Goal: Task Accomplishment & Management: Complete application form

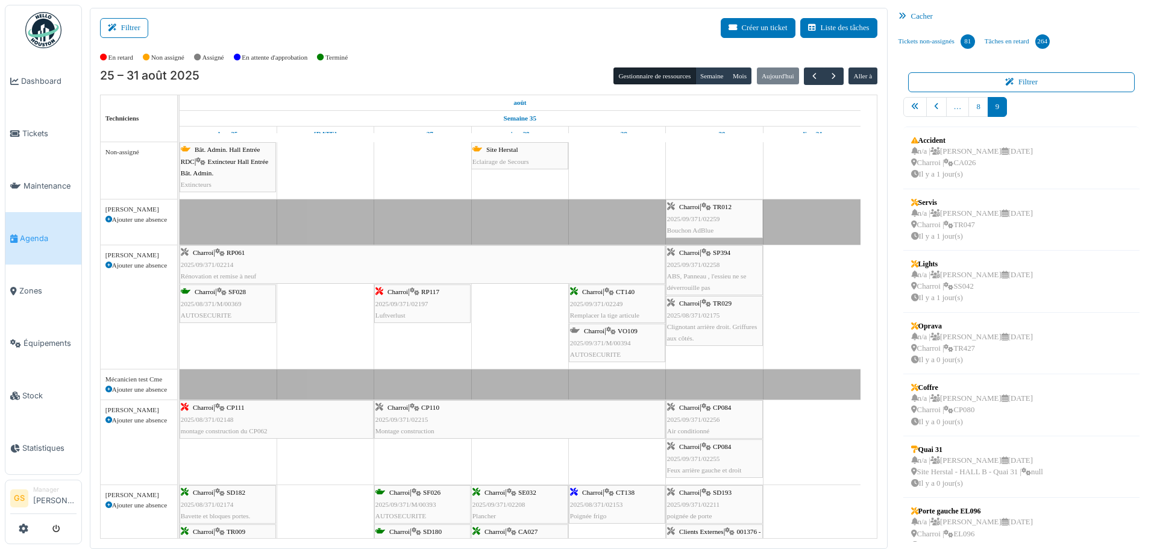
scroll to position [141, 0]
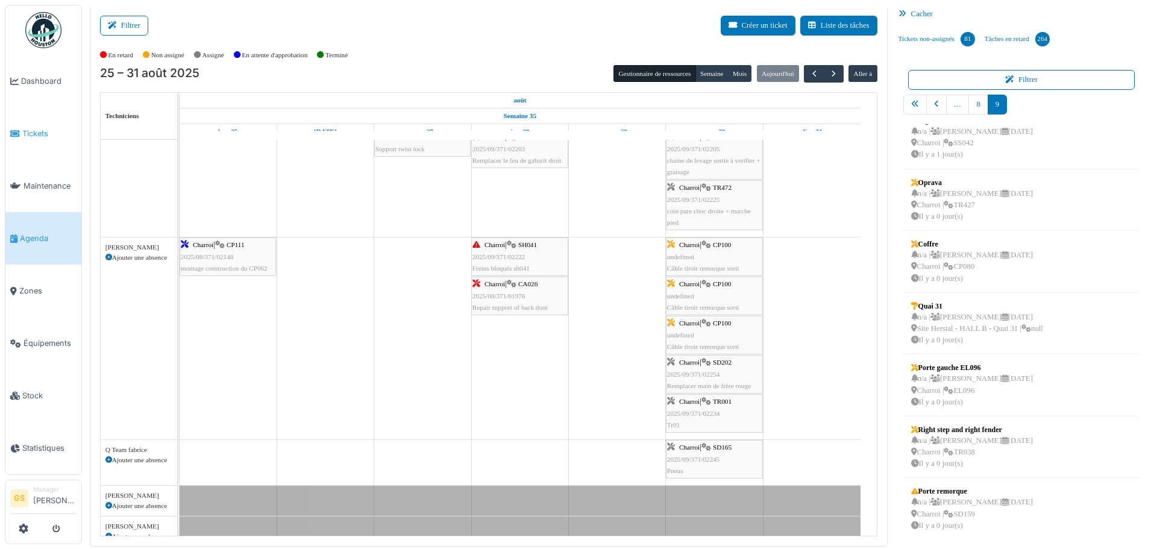
click at [20, 133] on li "Tickets" at bounding box center [43, 133] width 66 height 11
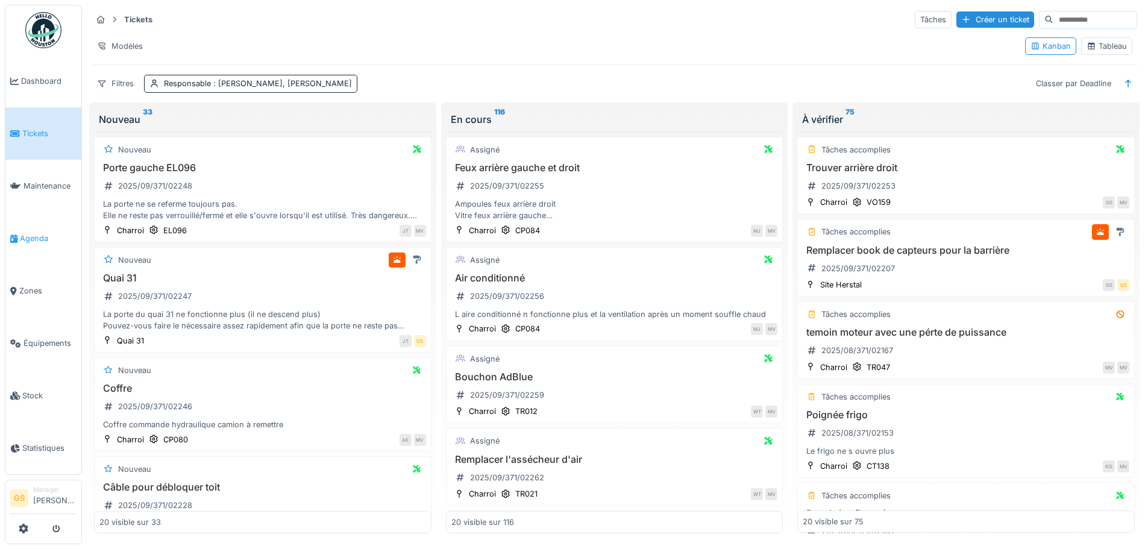
click at [26, 234] on span "Agenda" at bounding box center [48, 238] width 57 height 11
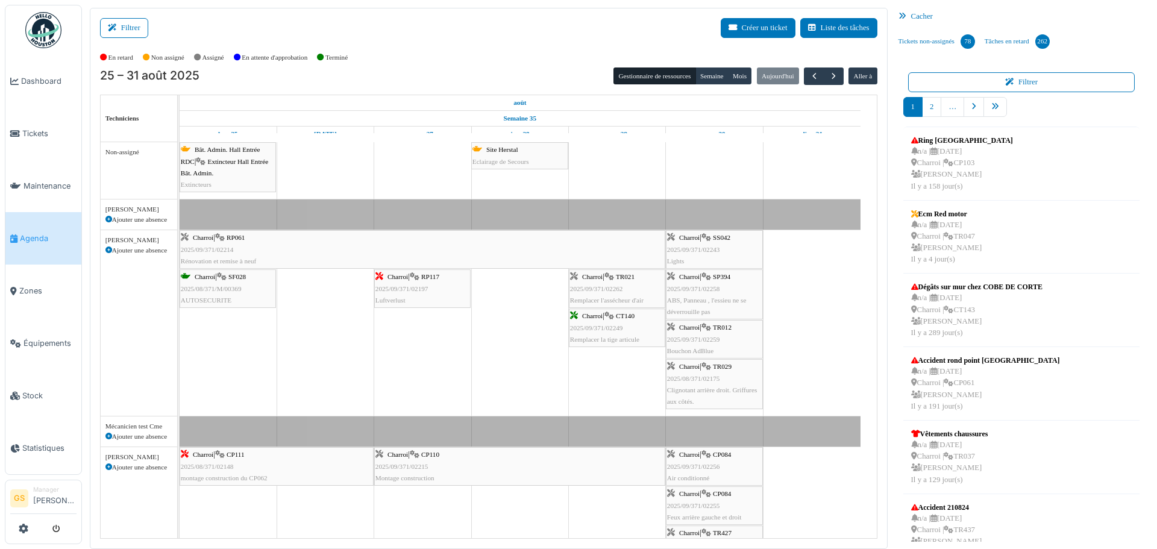
click at [211, 246] on span "2025/09/371/02214" at bounding box center [207, 249] width 53 height 7
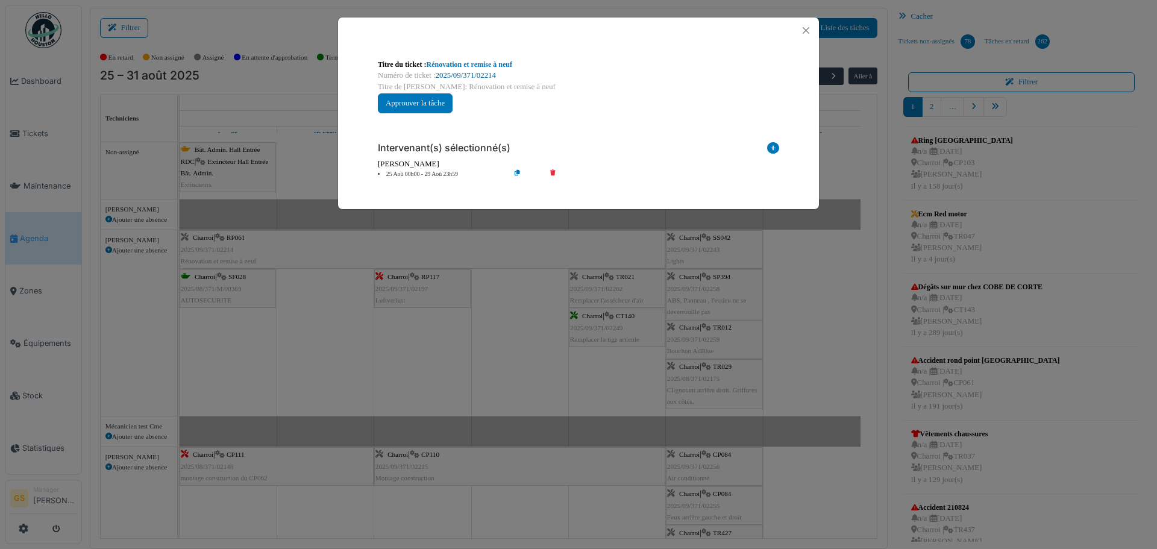
click at [467, 71] on link "2025/09/371/02214" at bounding box center [466, 75] width 60 height 8
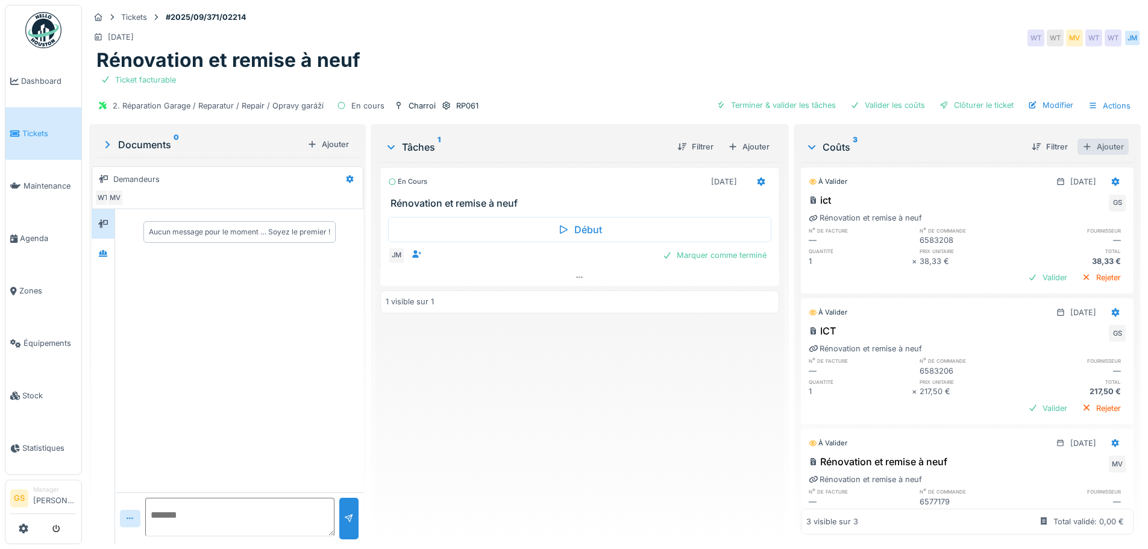
click at [1087, 146] on div "Ajouter" at bounding box center [1102, 147] width 51 height 16
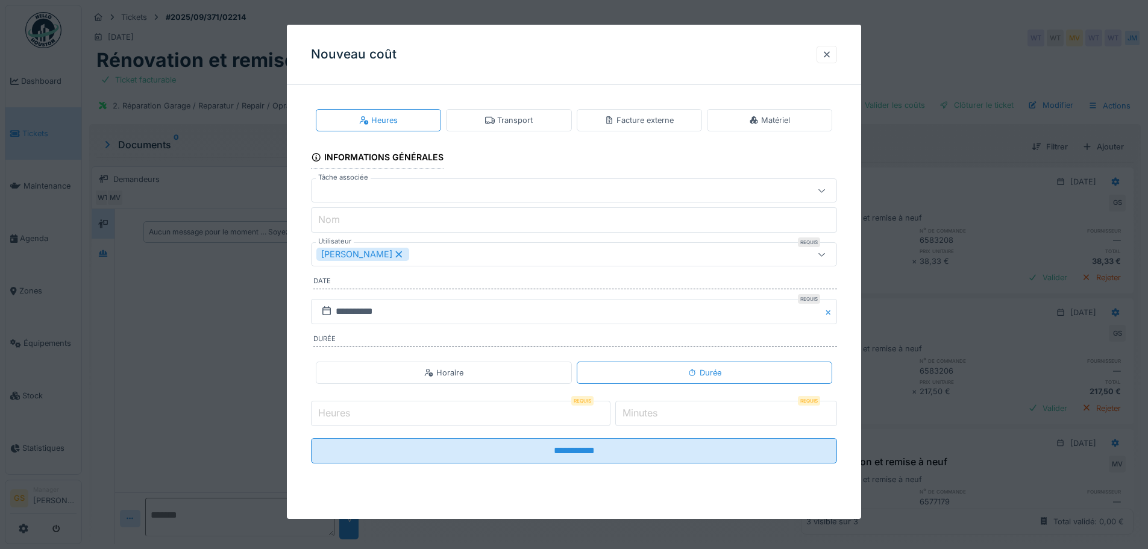
click at [649, 117] on div "Facture externe" at bounding box center [638, 119] width 69 height 11
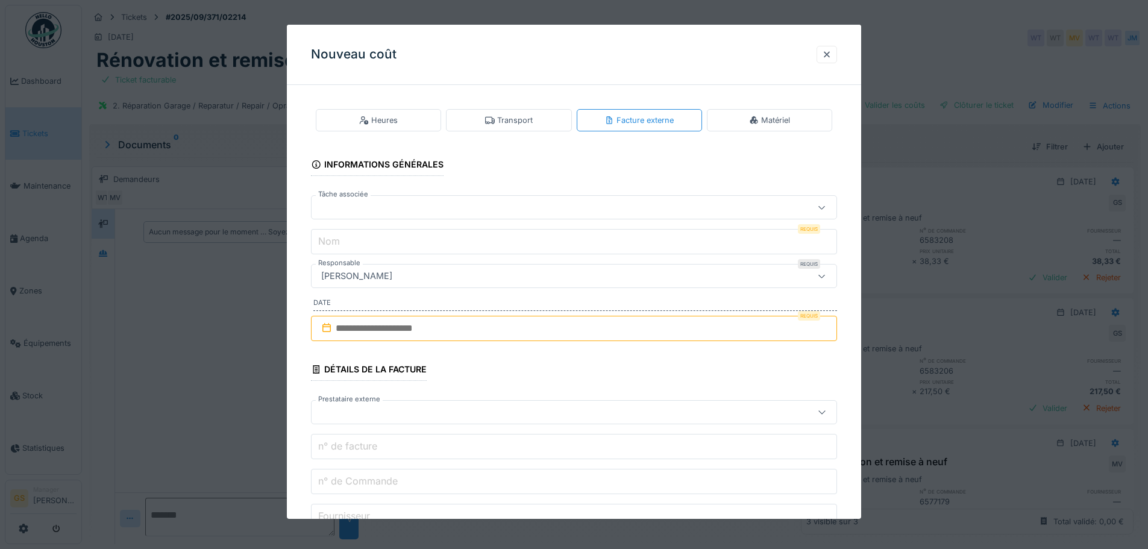
click at [333, 206] on div at bounding box center [543, 207] width 454 height 13
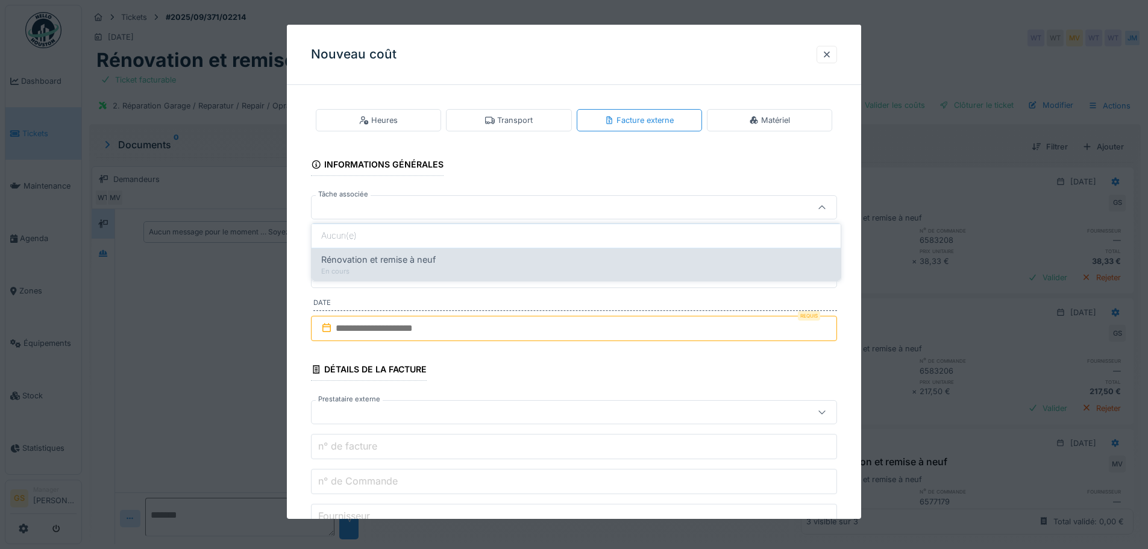
click at [359, 254] on span "Rénovation et remise à neuf" at bounding box center [378, 259] width 114 height 13
type input "******"
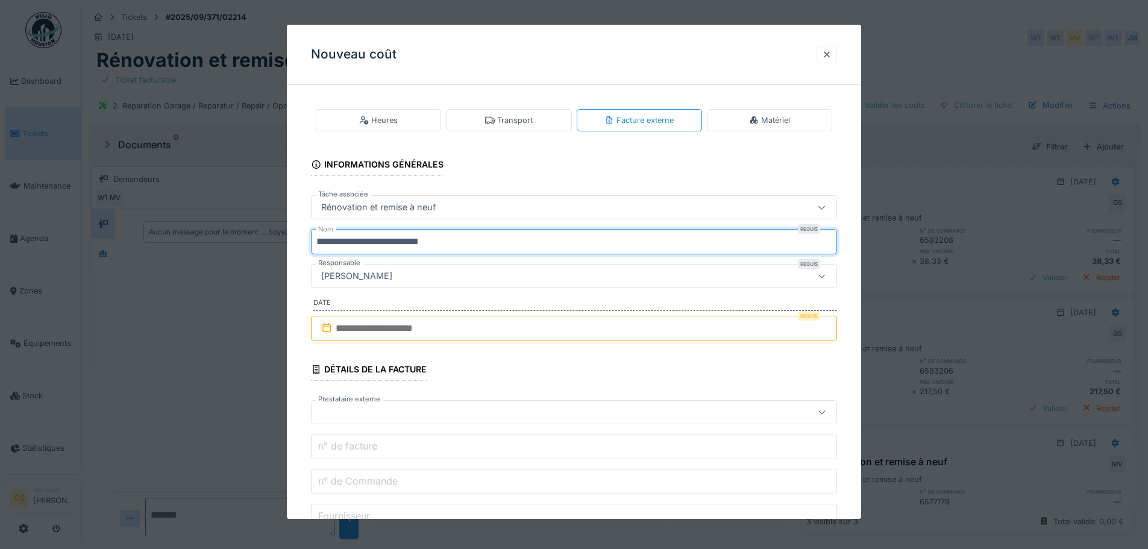
click at [460, 245] on input "**********" at bounding box center [574, 241] width 526 height 25
type input "*"
type input "***"
click at [328, 330] on icon at bounding box center [326, 328] width 12 height 10
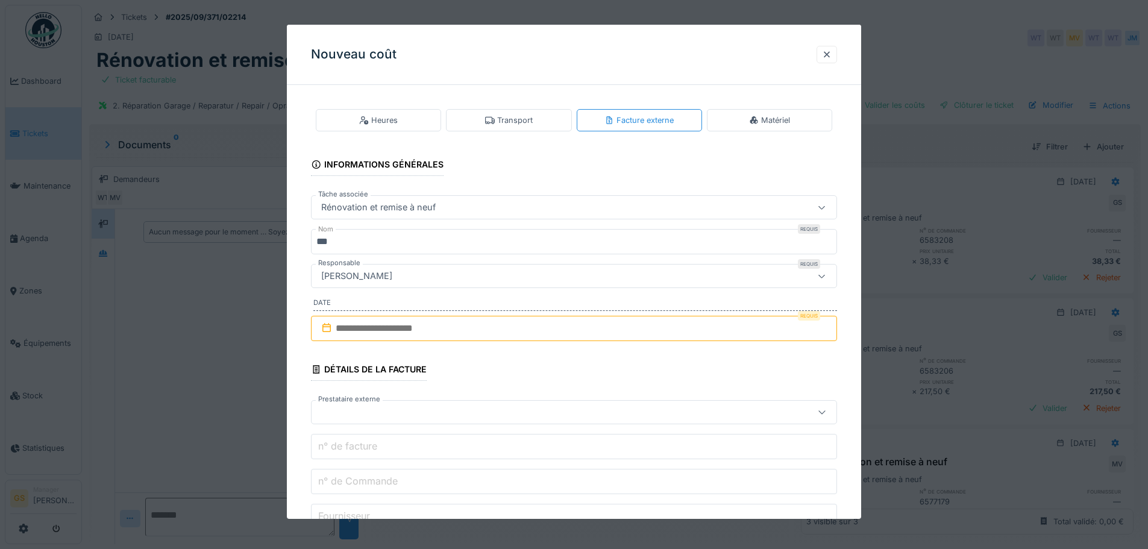
drag, startPoint x: 356, startPoint y: 328, endPoint x: 363, endPoint y: 327, distance: 7.5
click at [358, 327] on input "text" at bounding box center [574, 328] width 526 height 25
click at [592, 484] on div "29" at bounding box center [595, 485] width 16 height 17
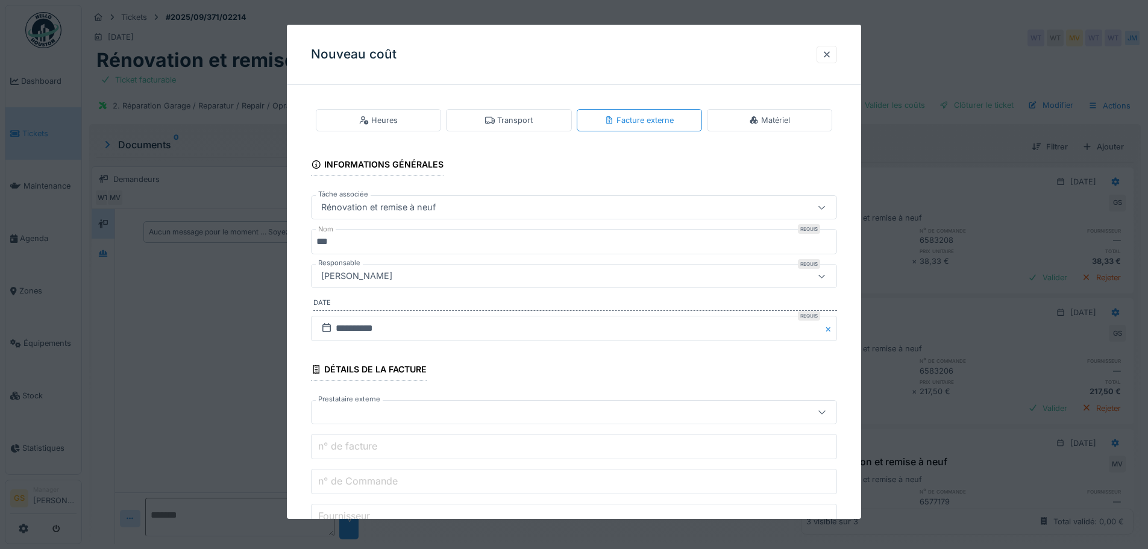
click at [350, 414] on div at bounding box center [543, 411] width 454 height 13
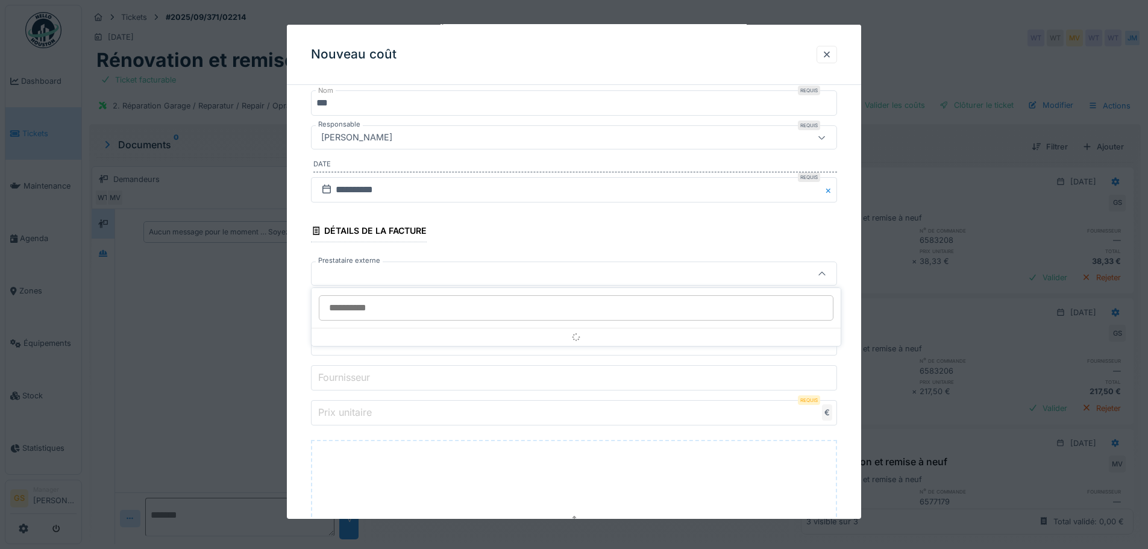
scroll to position [140, 0]
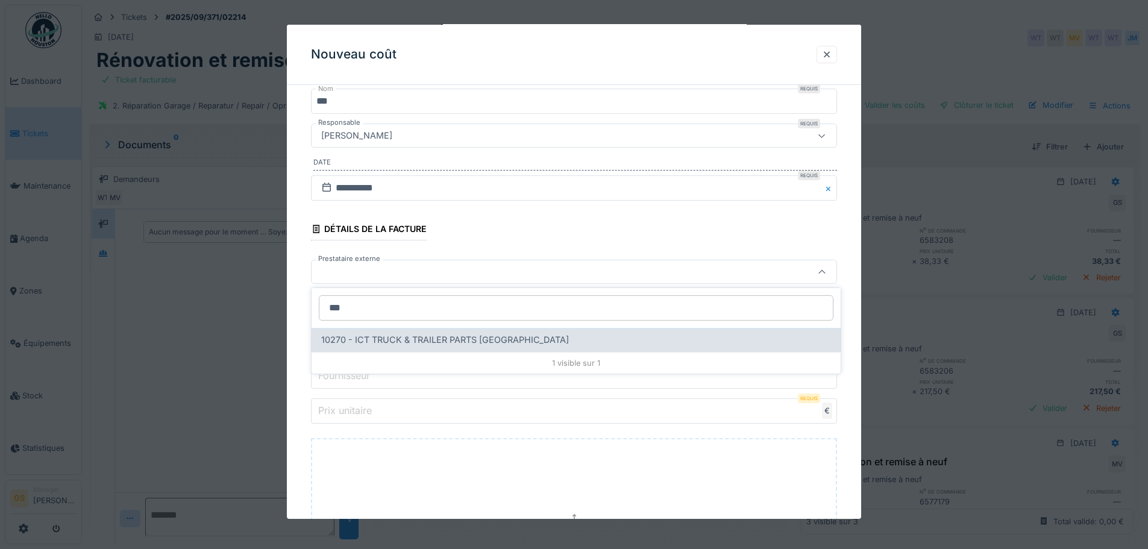
type input "***"
click at [377, 336] on span "10270 - ICT TRUCK & TRAILER PARTS NV" at bounding box center [445, 339] width 248 height 13
type input "*****"
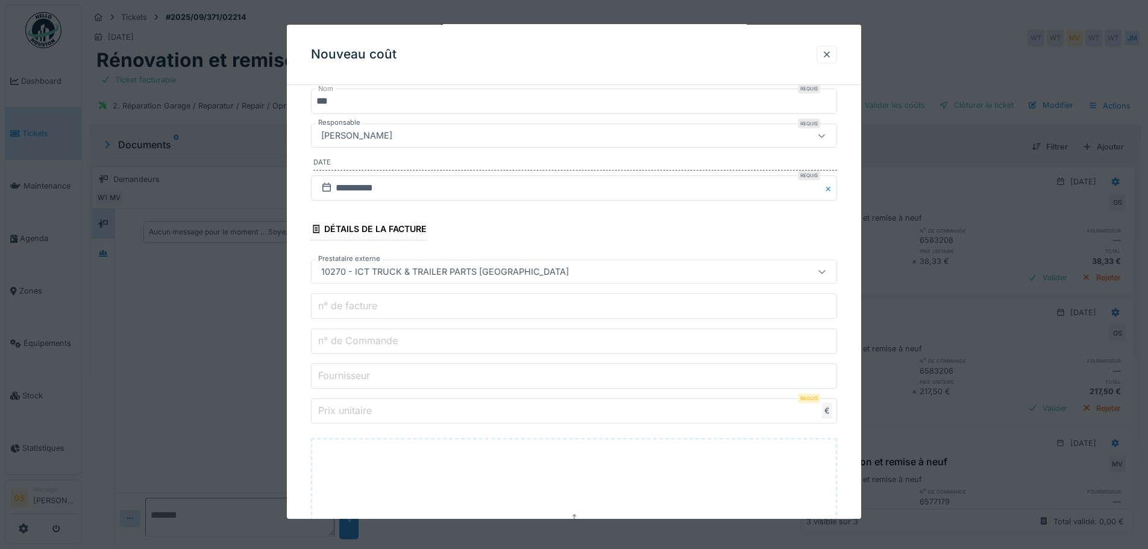
click at [399, 350] on input "n° de Commande" at bounding box center [574, 340] width 526 height 25
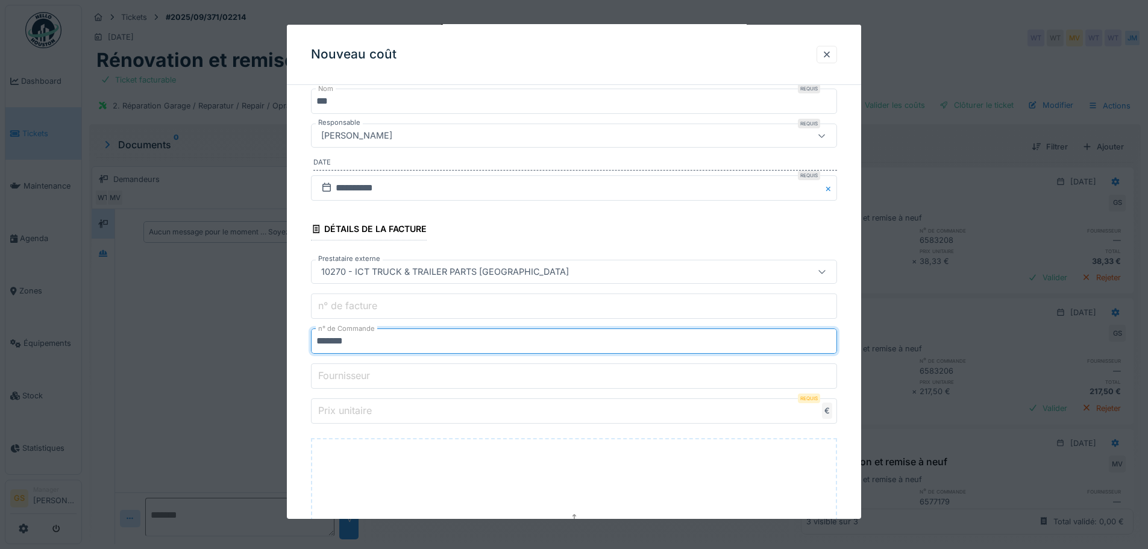
type input "*******"
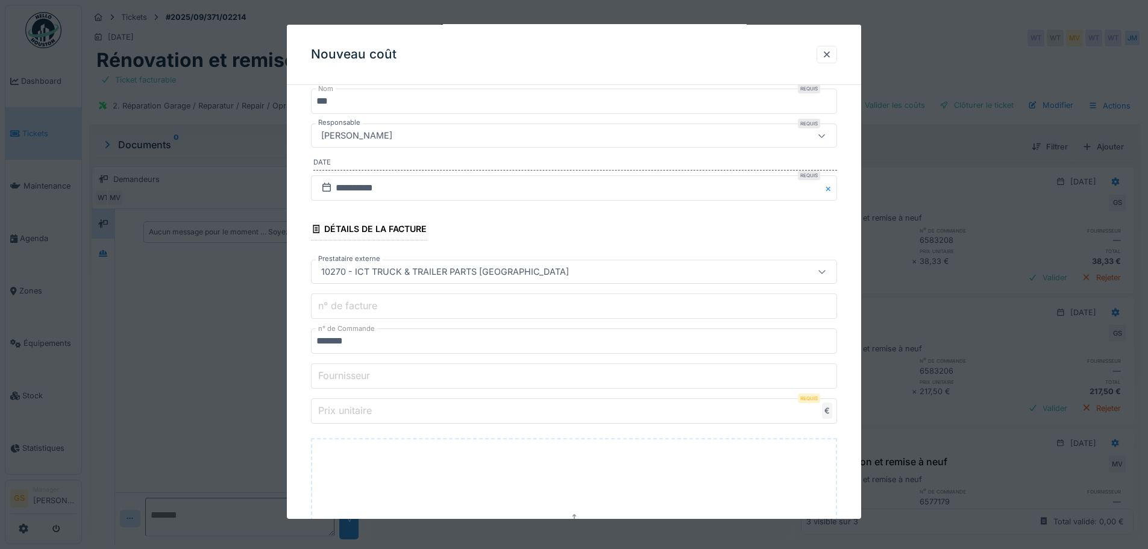
click at [363, 419] on input "Prix unitaire" at bounding box center [574, 410] width 526 height 25
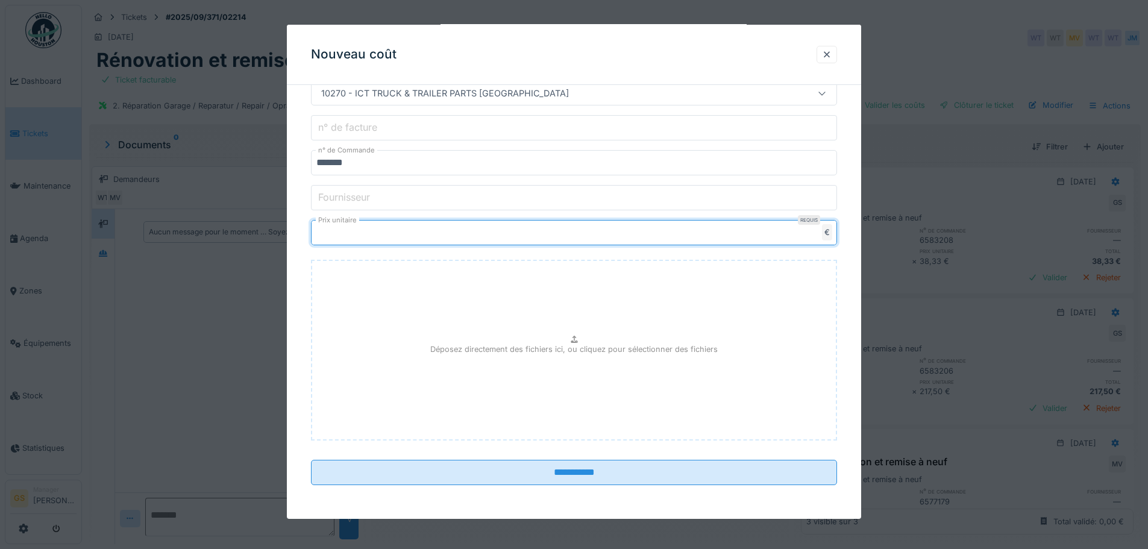
scroll to position [9, 0]
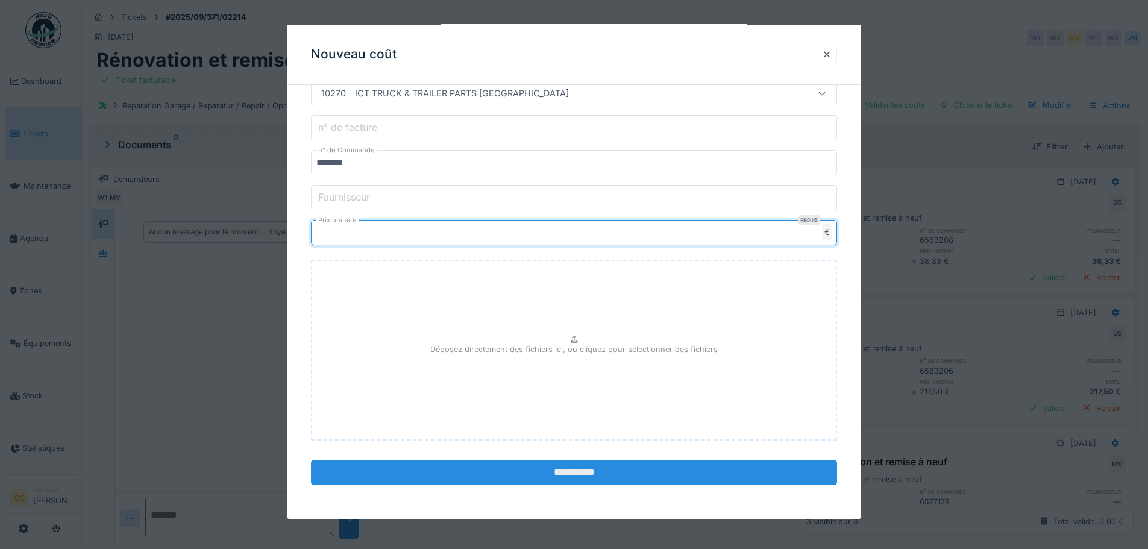
type input "******"
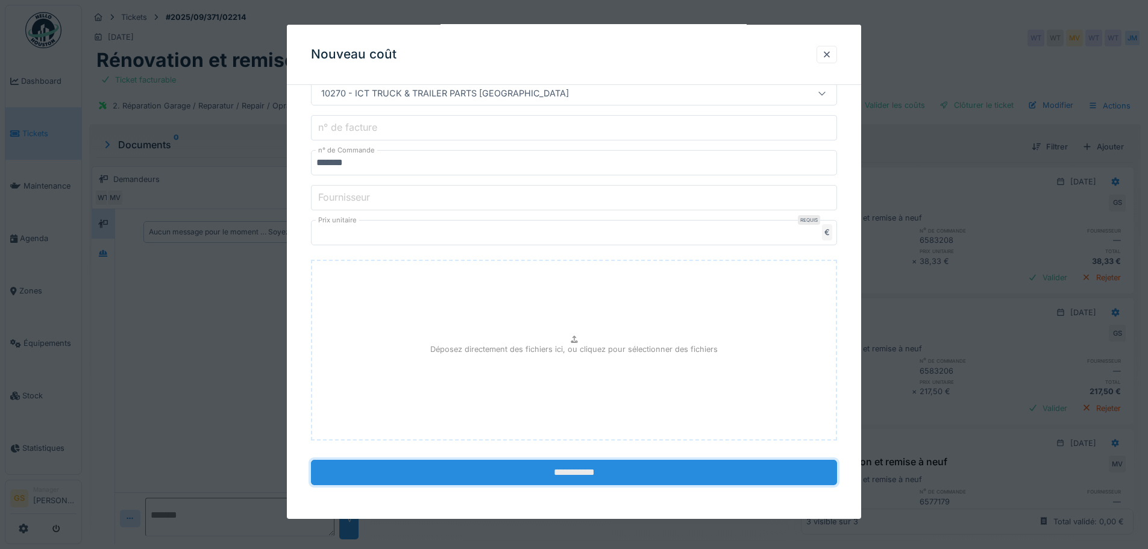
click at [543, 470] on input "**********" at bounding box center [574, 472] width 526 height 25
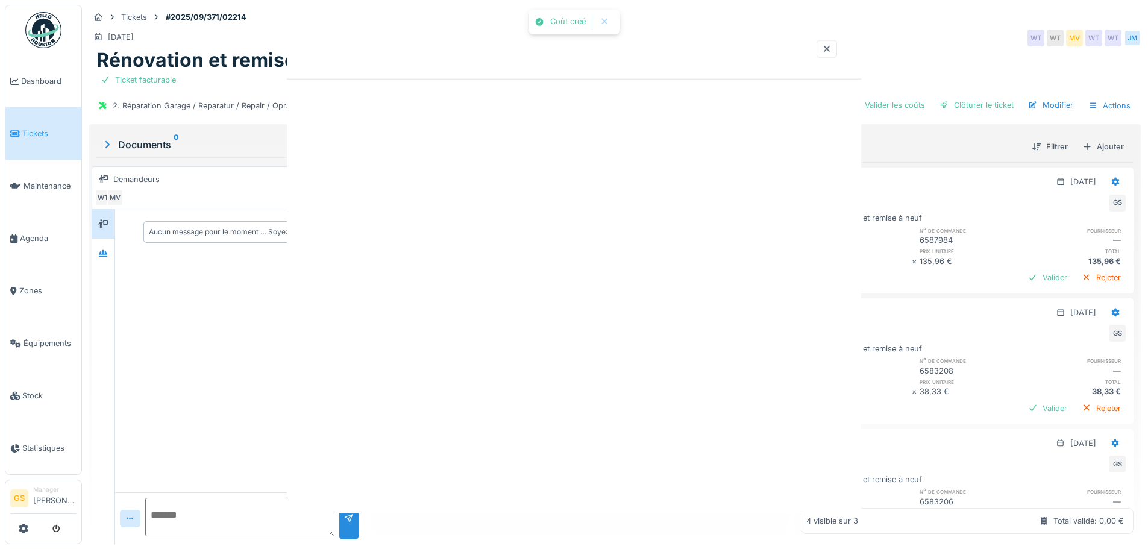
scroll to position [0, 0]
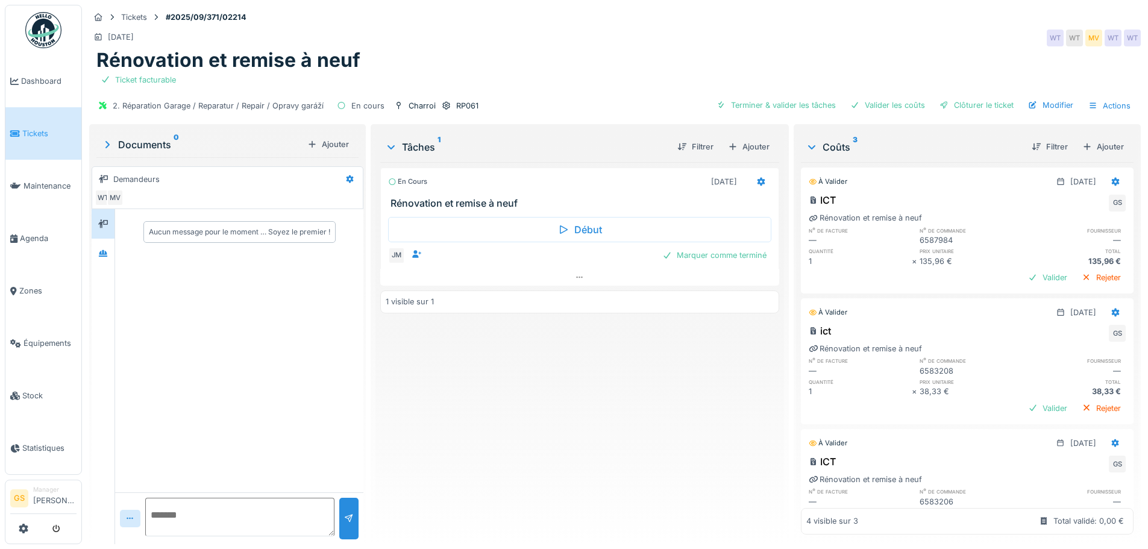
click at [26, 133] on span "Tickets" at bounding box center [49, 133] width 54 height 11
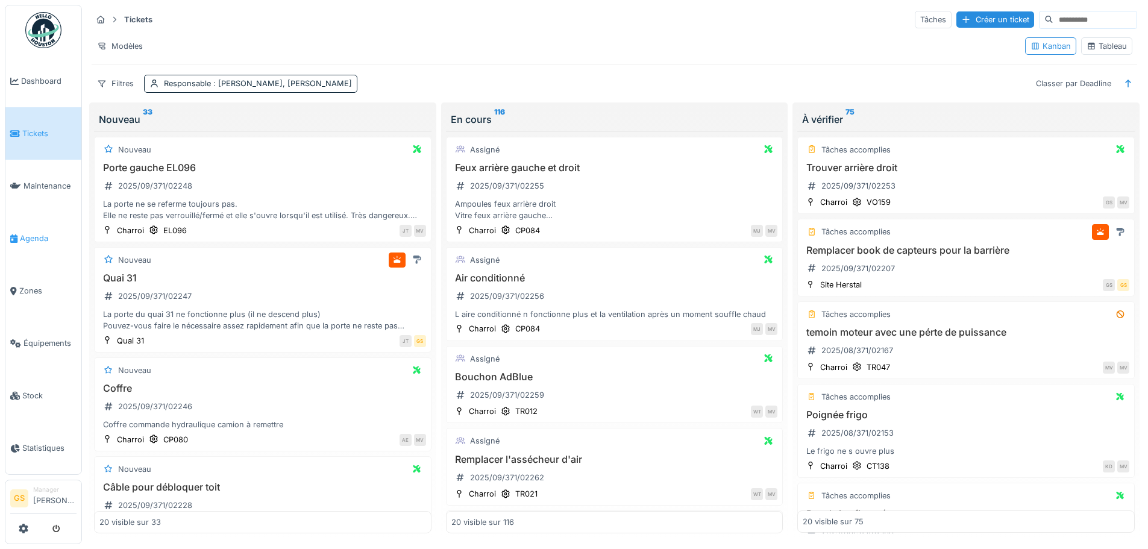
click at [31, 233] on span "Agenda" at bounding box center [48, 238] width 57 height 11
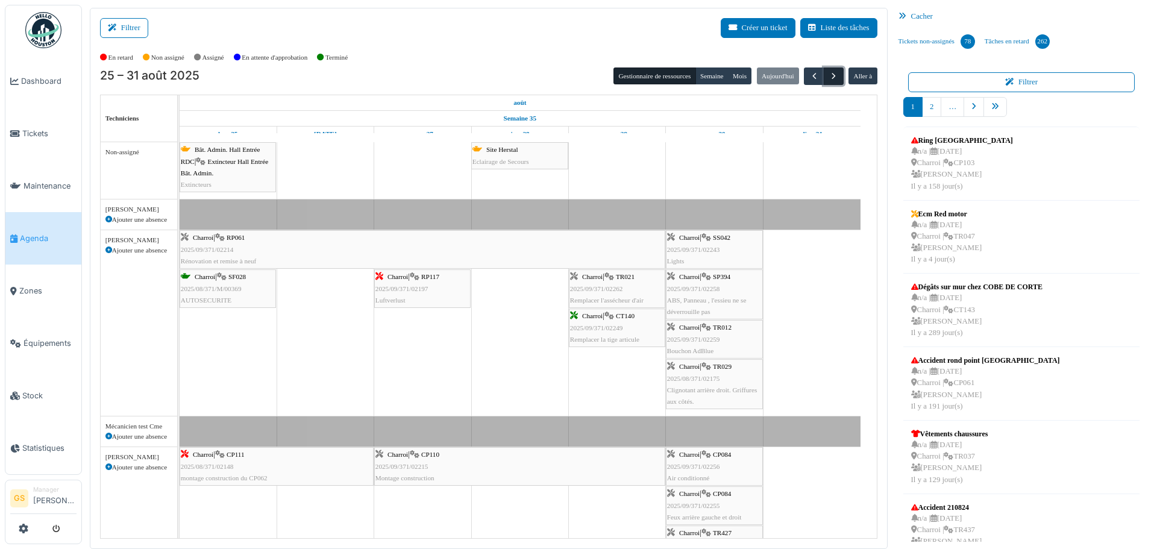
click at [828, 74] on span "button" at bounding box center [833, 76] width 10 height 10
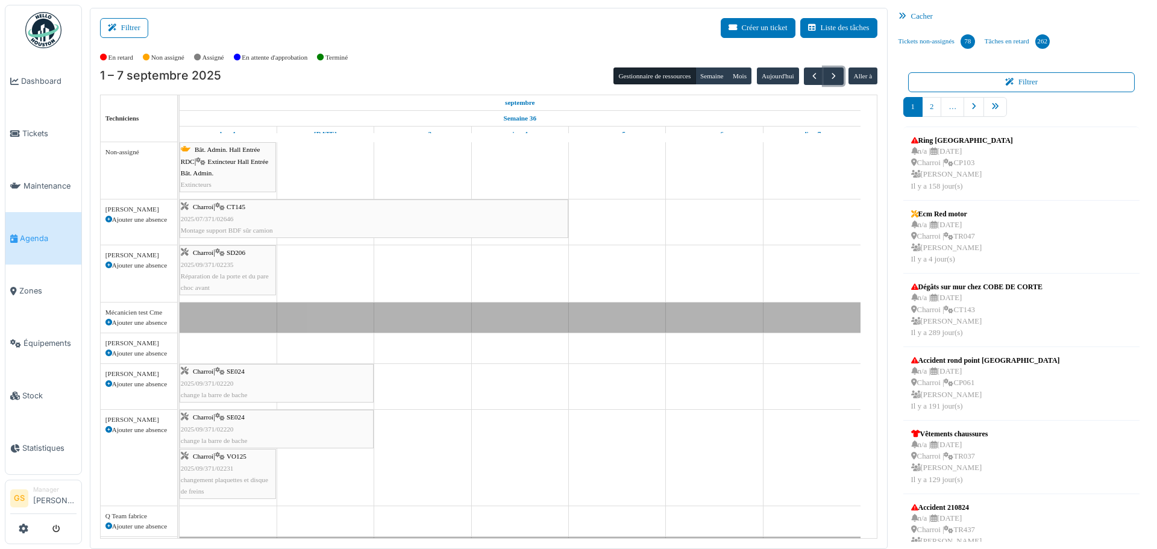
click at [231, 222] on span "2025/07/371/02646" at bounding box center [207, 218] width 53 height 7
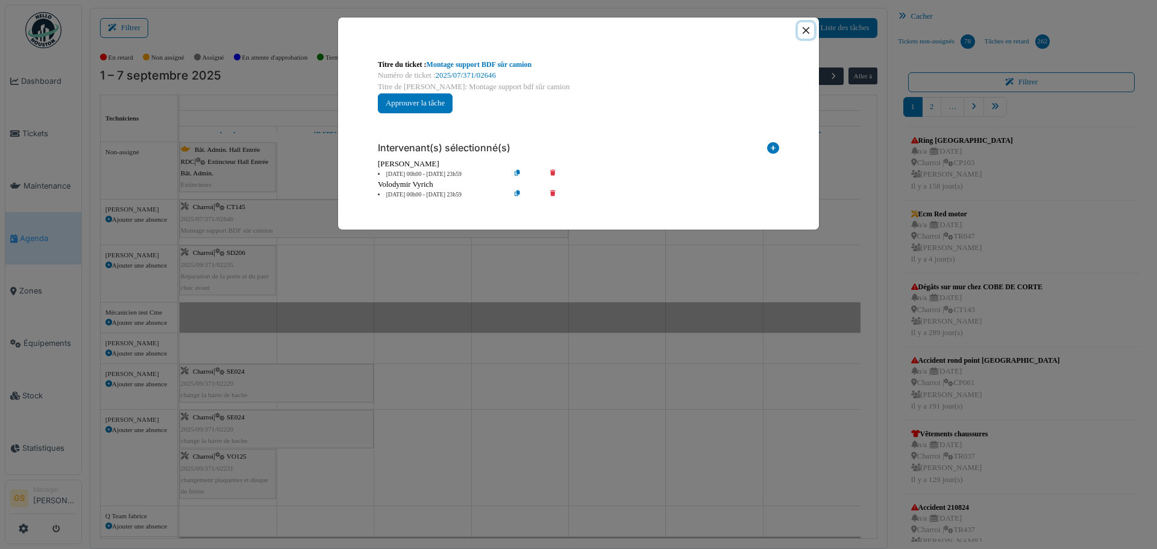
click at [808, 30] on button "Close" at bounding box center [806, 30] width 16 height 16
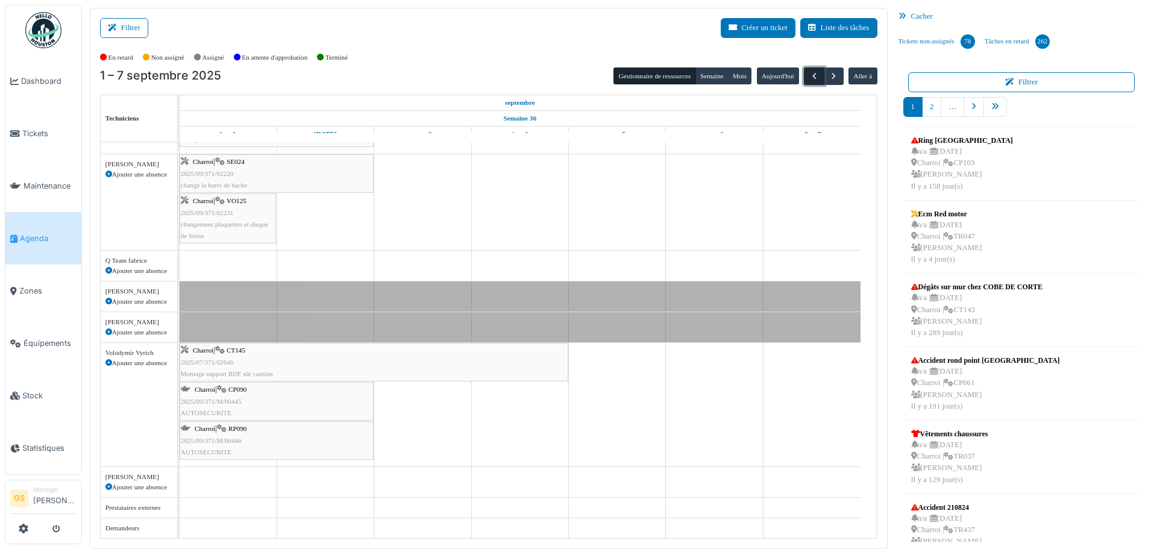
click at [809, 74] on span "button" at bounding box center [814, 76] width 10 height 10
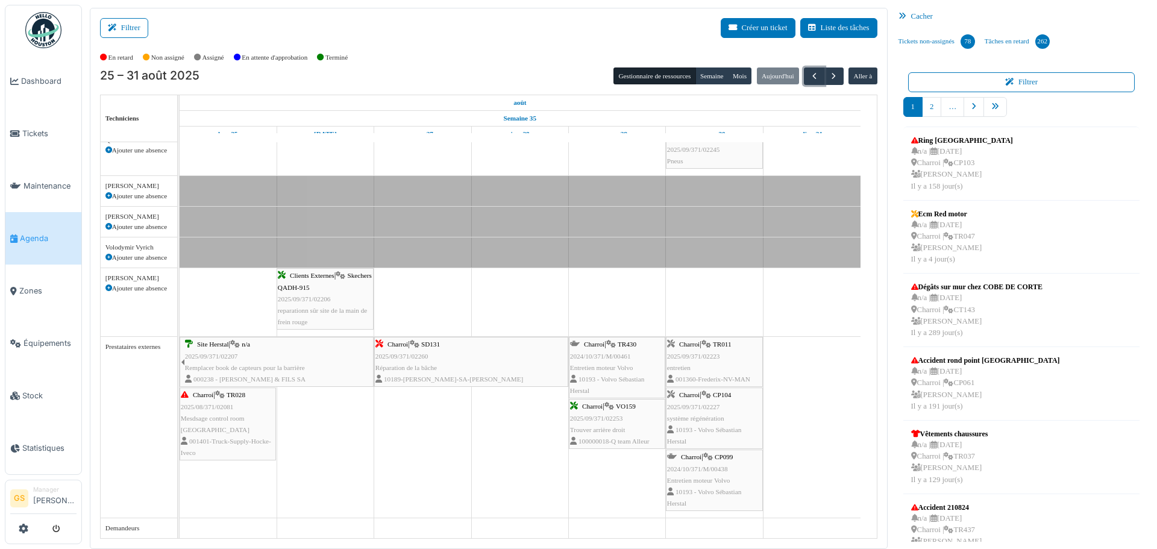
click at [589, 357] on span "2024/10/371/M/00461" at bounding box center [600, 355] width 61 height 7
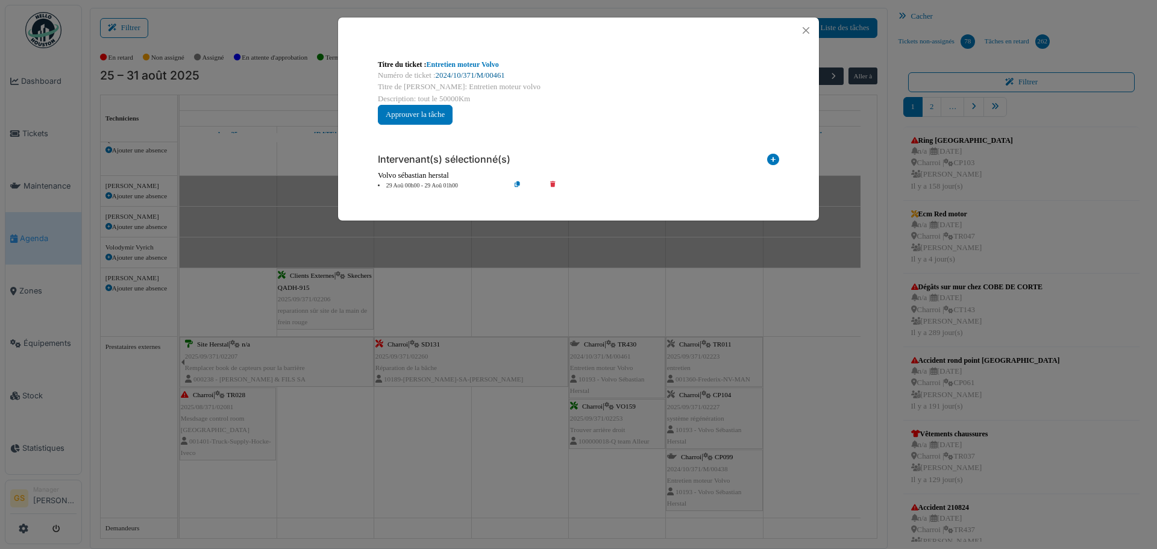
click at [453, 75] on link "2024/10/371/M/00461" at bounding box center [470, 75] width 69 height 8
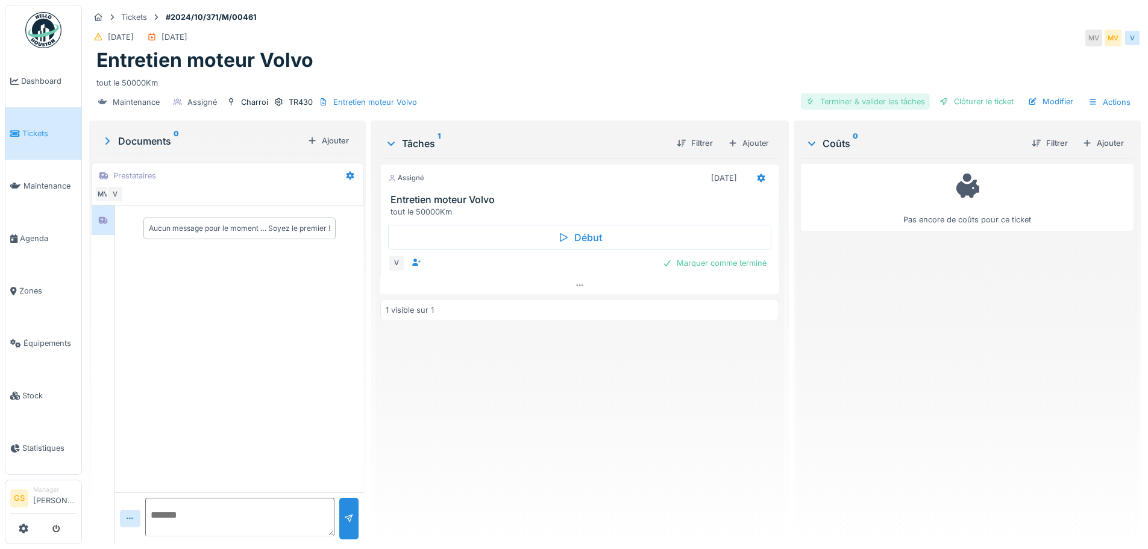
click at [863, 101] on div "Terminer & valider les tâches" at bounding box center [865, 101] width 129 height 16
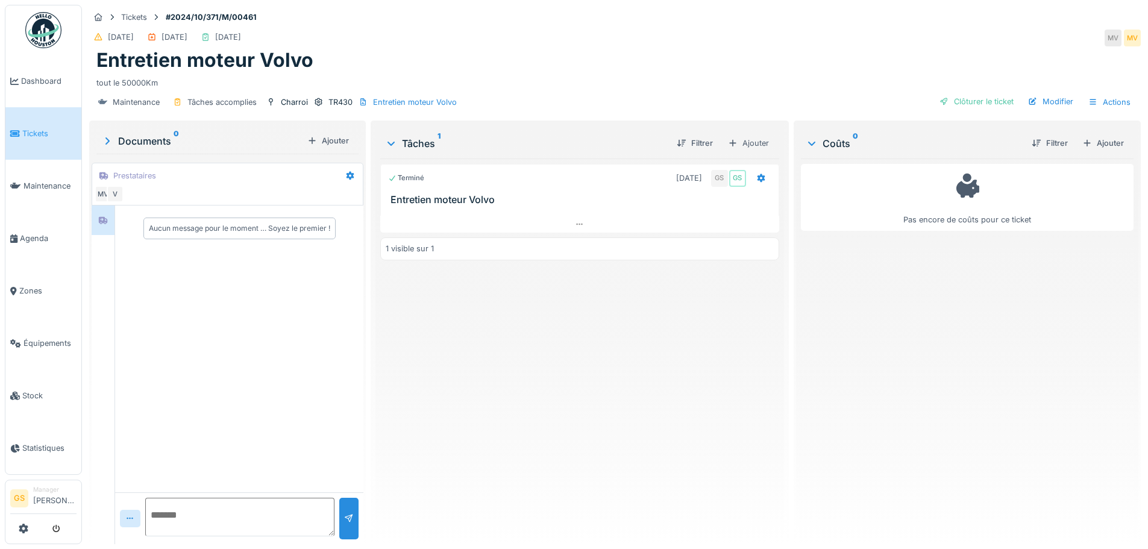
click at [33, 128] on span "Tickets" at bounding box center [49, 133] width 54 height 11
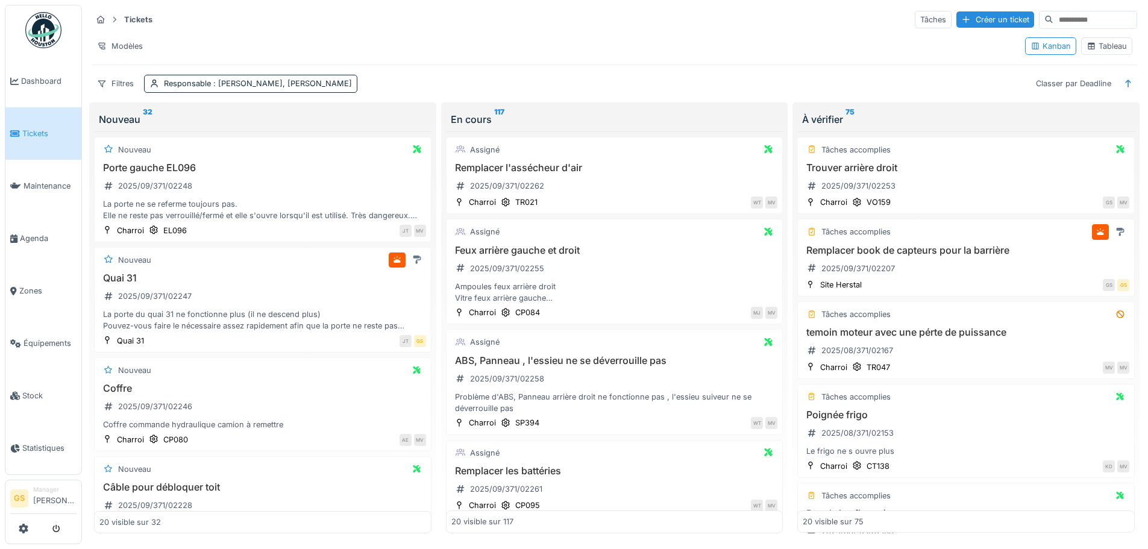
click at [33, 131] on span "Tickets" at bounding box center [49, 133] width 54 height 11
click at [20, 233] on span "Agenda" at bounding box center [48, 238] width 57 height 11
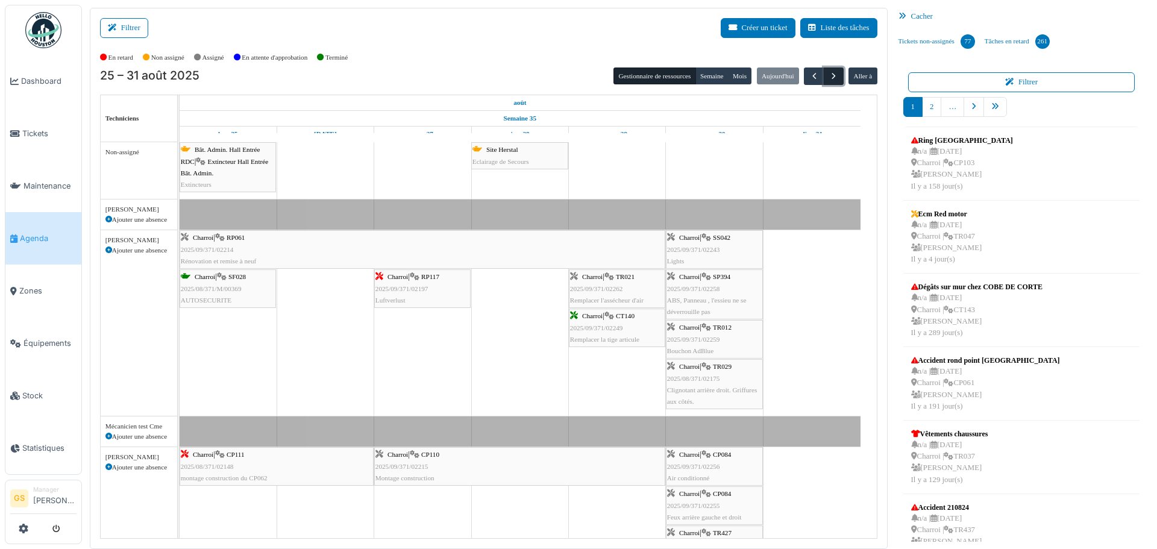
click at [828, 71] on span "button" at bounding box center [833, 76] width 10 height 10
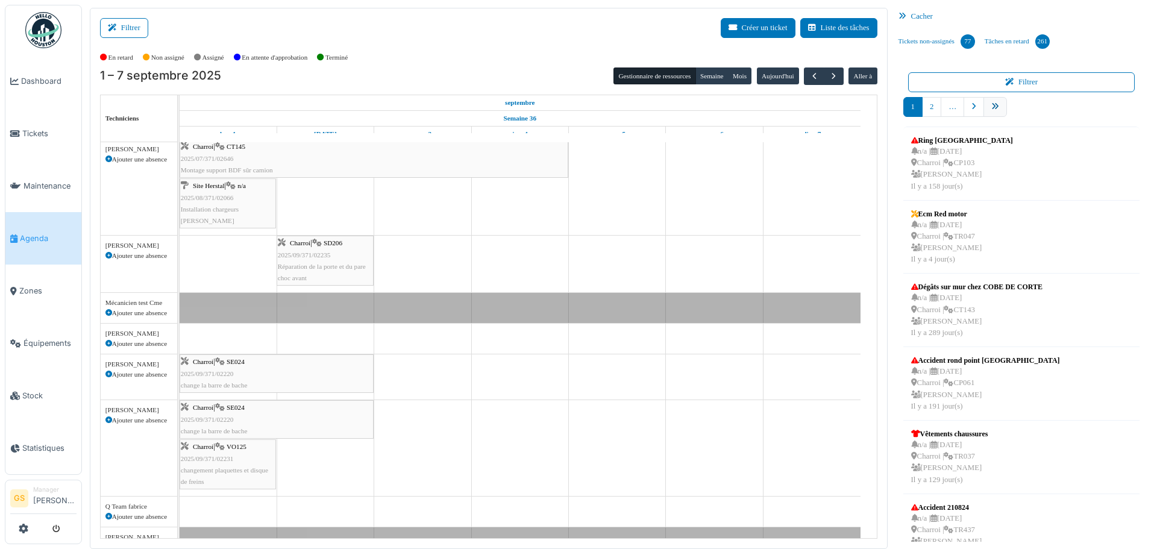
click at [983, 101] on link "pager" at bounding box center [994, 107] width 23 height 20
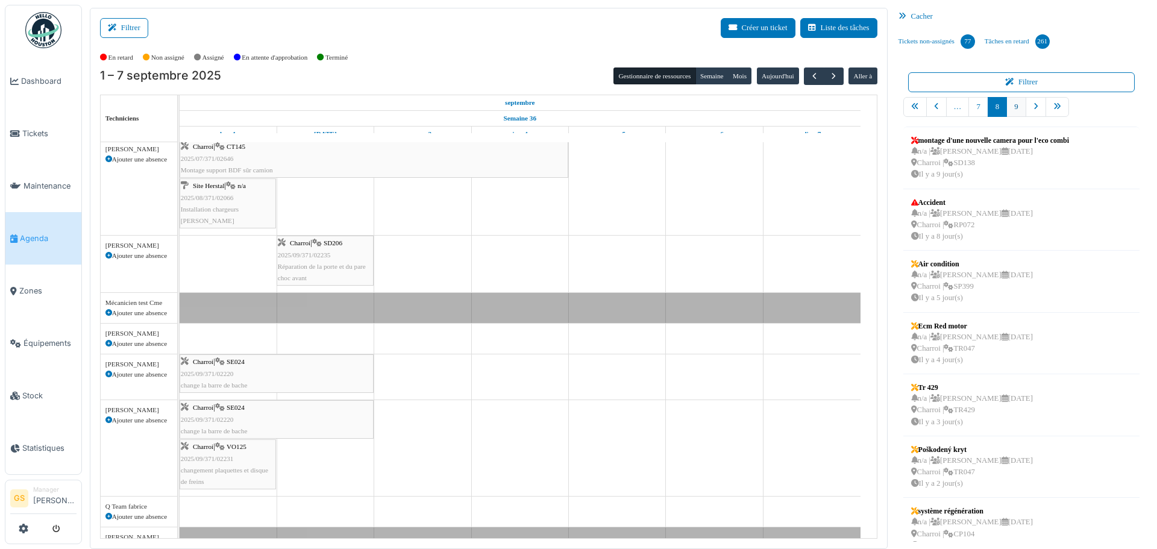
click at [1010, 107] on link "9" at bounding box center [1015, 107] width 19 height 20
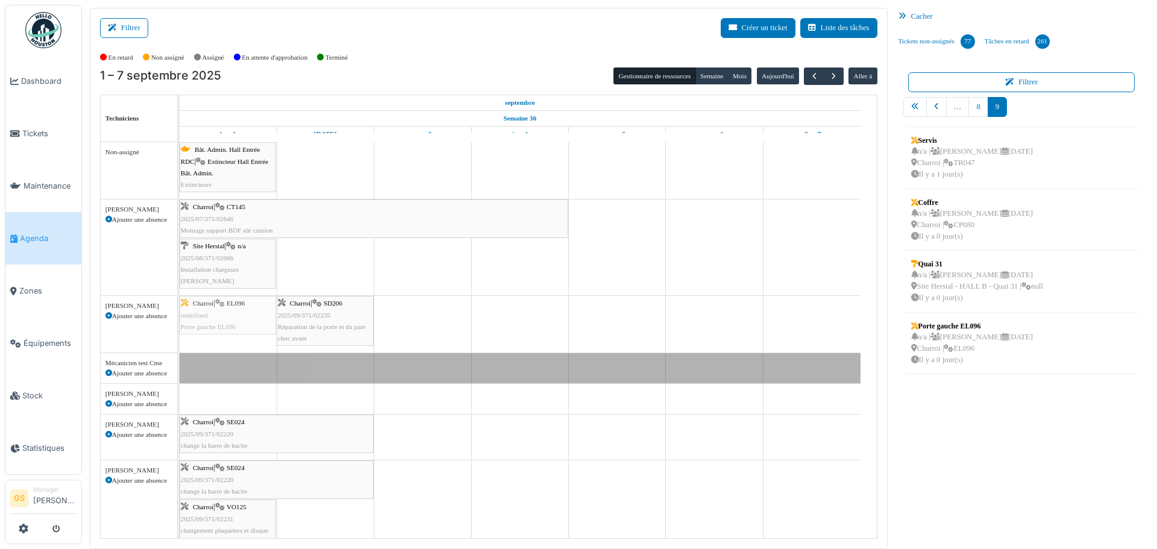
drag, startPoint x: 966, startPoint y: 334, endPoint x: 254, endPoint y: 326, distance: 712.7
click at [254, 326] on div "Filtrer Créer un ticket Liste des tâches Afficher les tâches non assignées *** …" at bounding box center [619, 278] width 1071 height 541
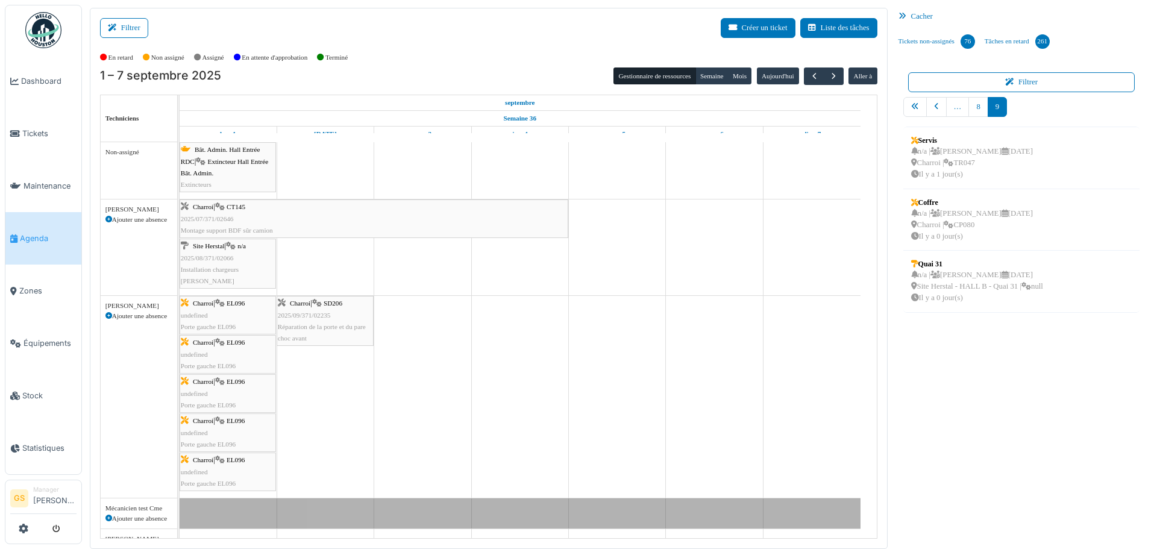
scroll to position [2, 0]
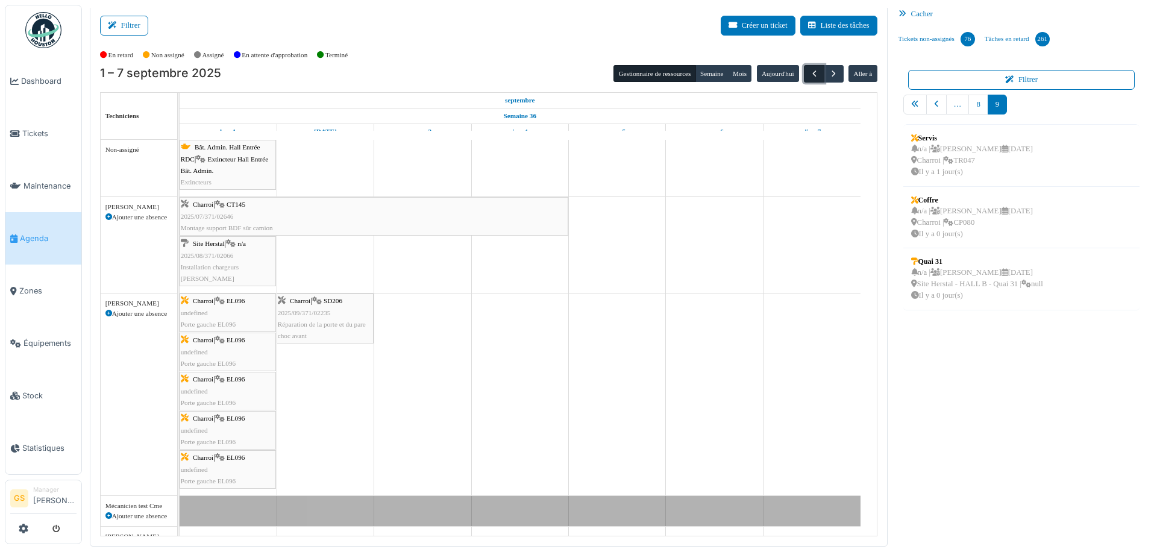
click at [809, 69] on span "button" at bounding box center [814, 74] width 10 height 10
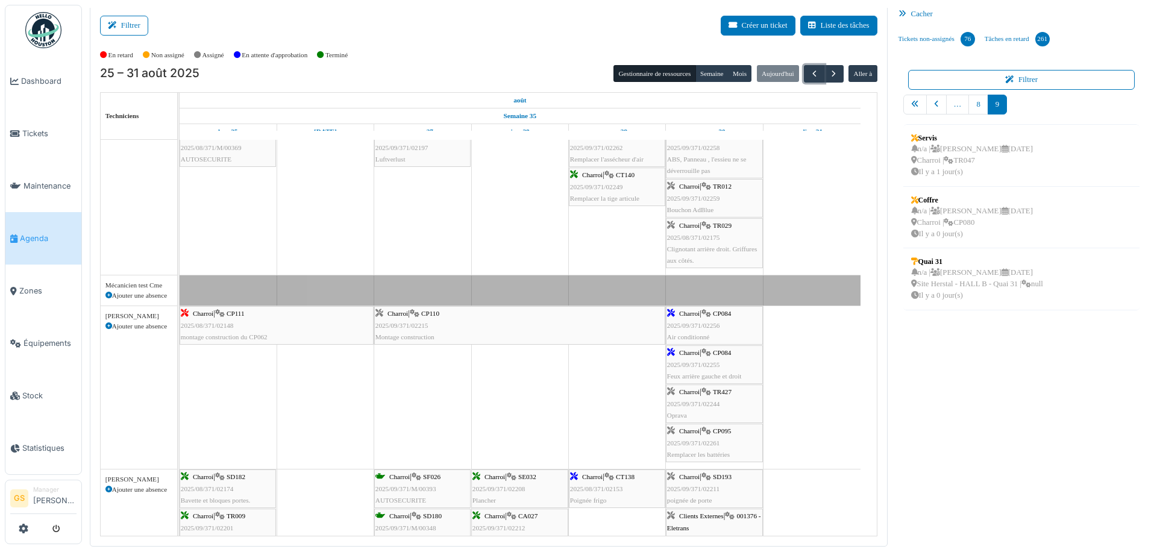
scroll to position [120, 0]
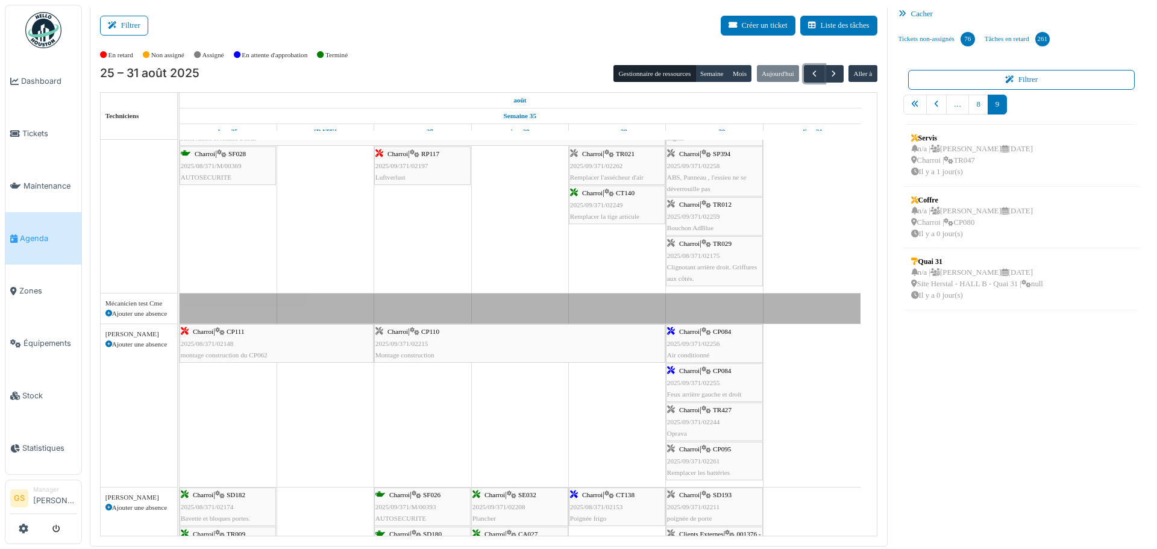
click at [689, 342] on span "2025/09/371/02256" at bounding box center [693, 343] width 53 height 7
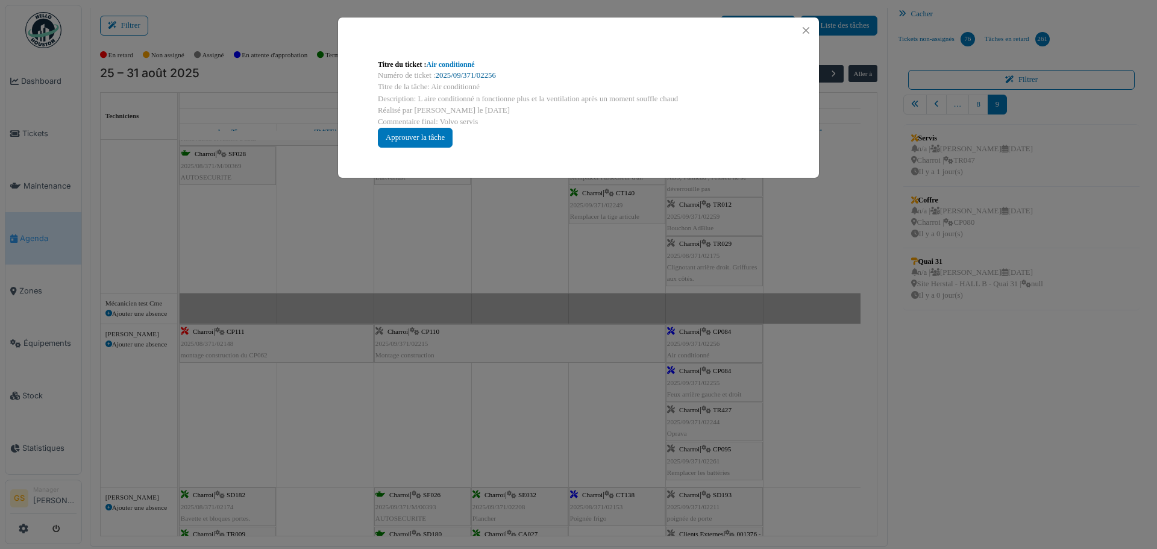
click at [475, 77] on link "2025/09/371/02256" at bounding box center [466, 75] width 60 height 8
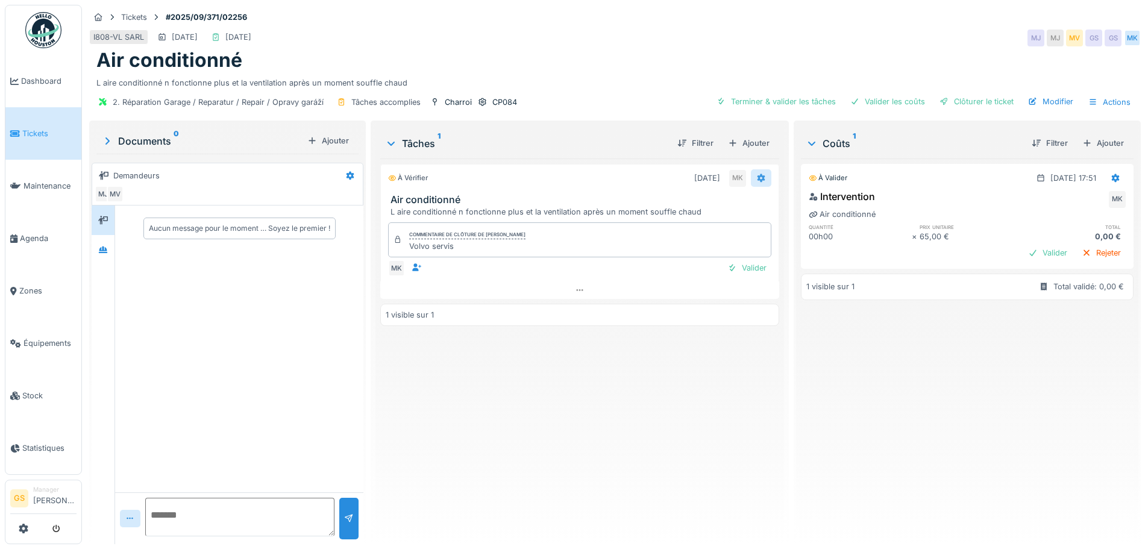
click at [757, 177] on icon at bounding box center [761, 178] width 8 height 8
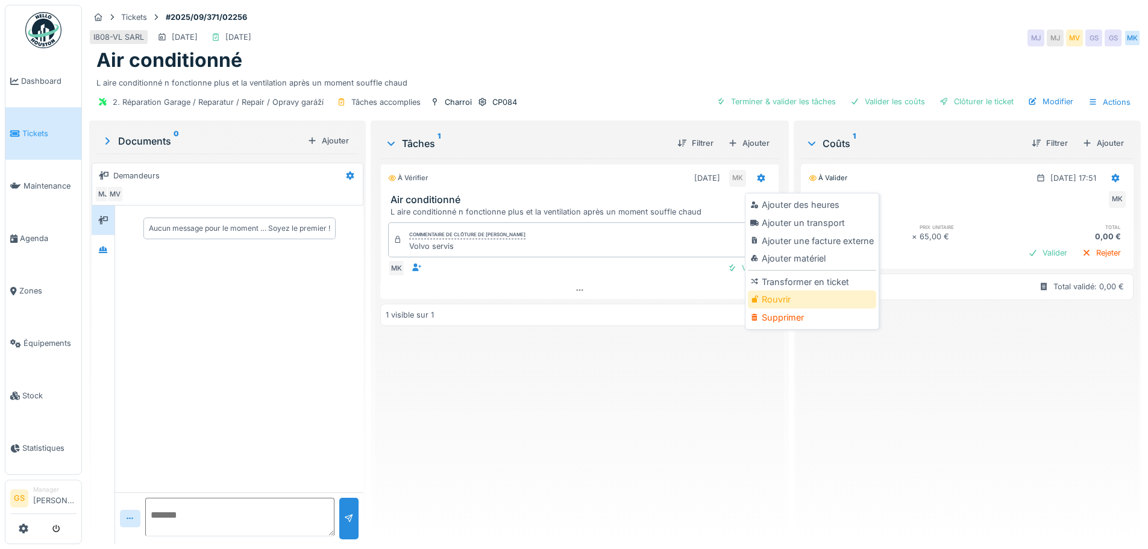
click at [764, 301] on div "Rouvrir" at bounding box center [812, 299] width 128 height 18
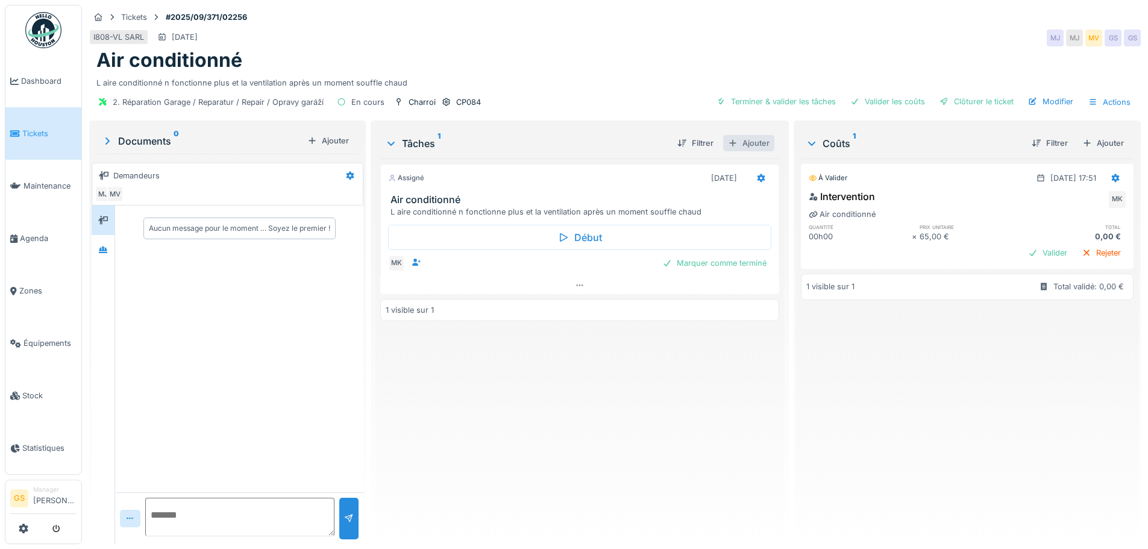
click at [749, 140] on div "Ajouter" at bounding box center [748, 143] width 51 height 16
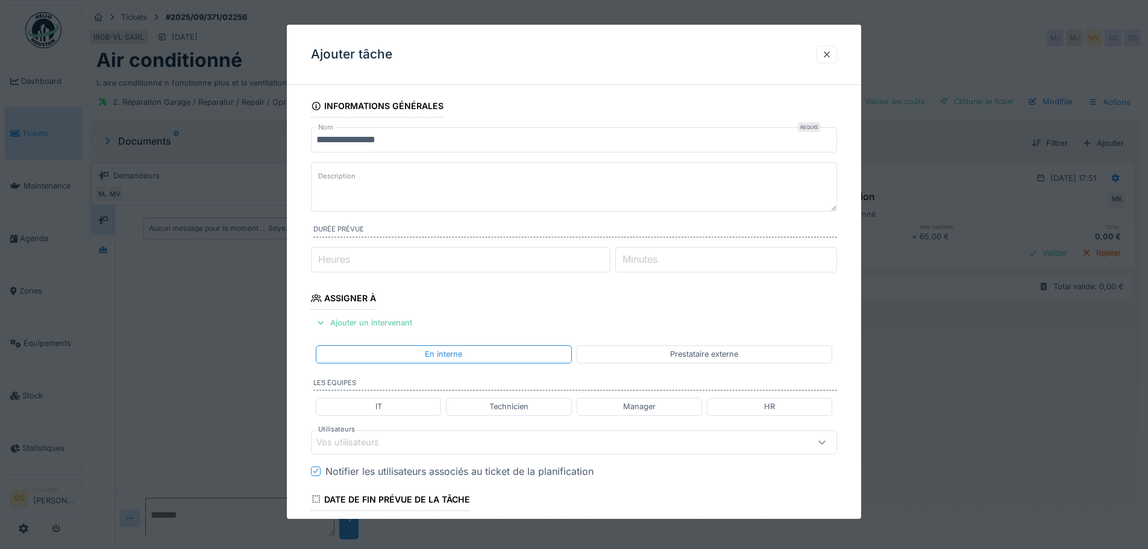
click at [690, 356] on div "Prestataire externe" at bounding box center [704, 353] width 68 height 11
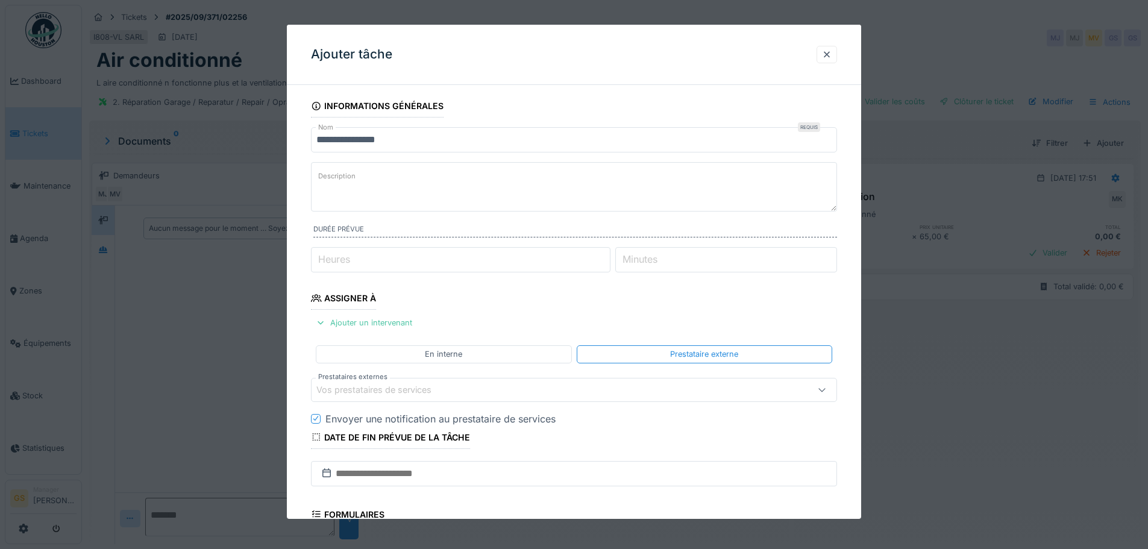
click at [357, 384] on div "Vos prestataires de services" at bounding box center [382, 389] width 132 height 13
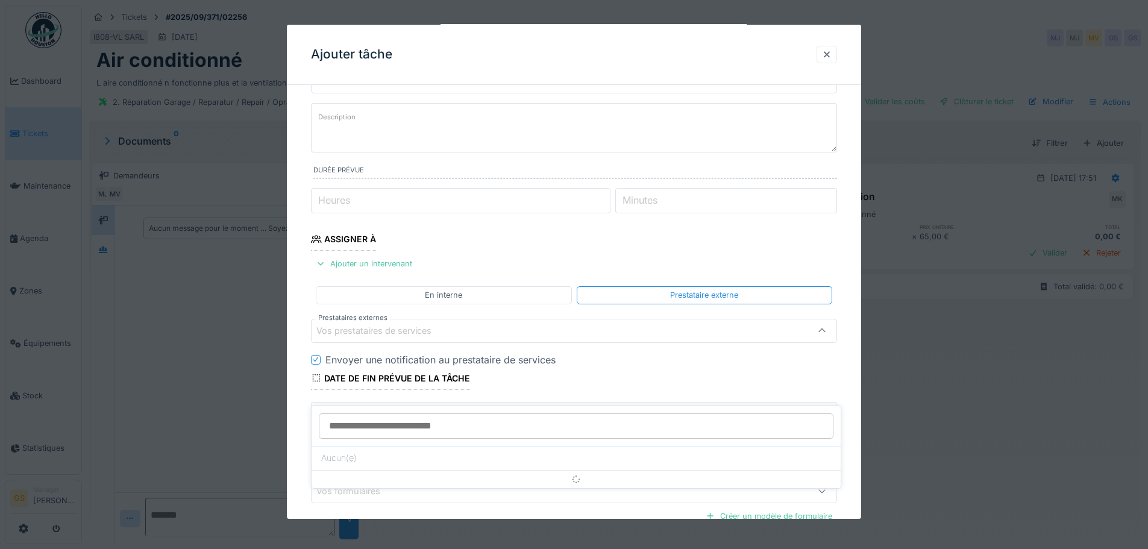
scroll to position [118, 0]
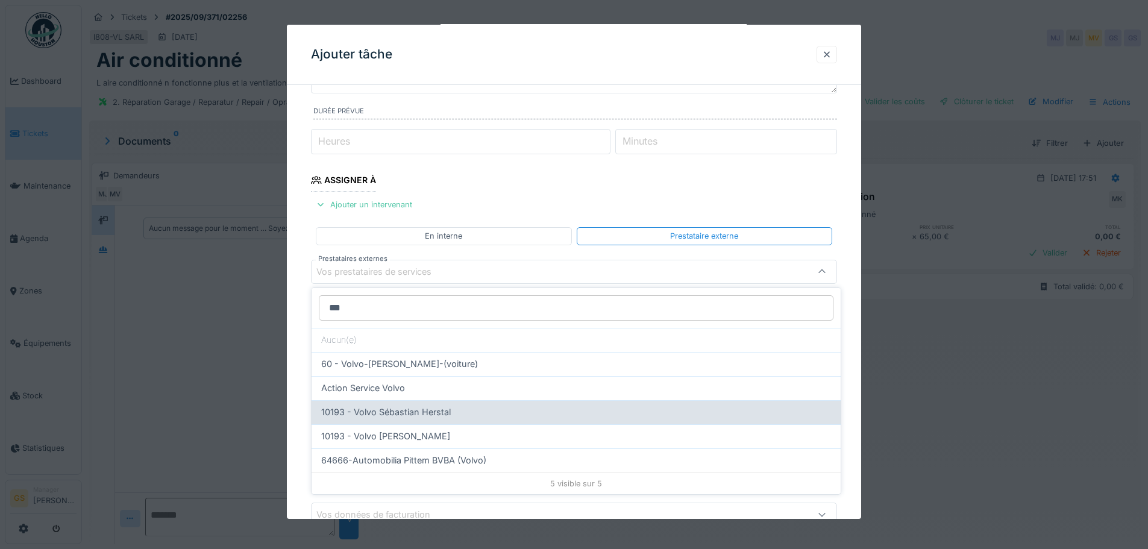
type input "***"
click at [449, 413] on span "10193 - Volvo Sébastian Herstal" at bounding box center [386, 411] width 130 height 13
type input "*****"
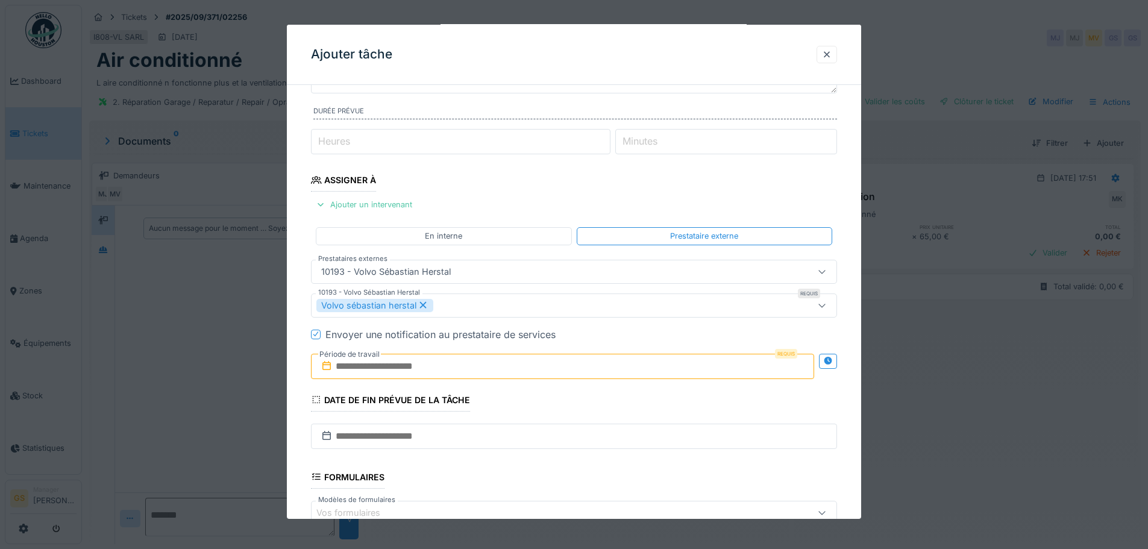
click at [330, 368] on icon at bounding box center [326, 366] width 12 height 10
click at [381, 367] on input "text" at bounding box center [562, 366] width 503 height 25
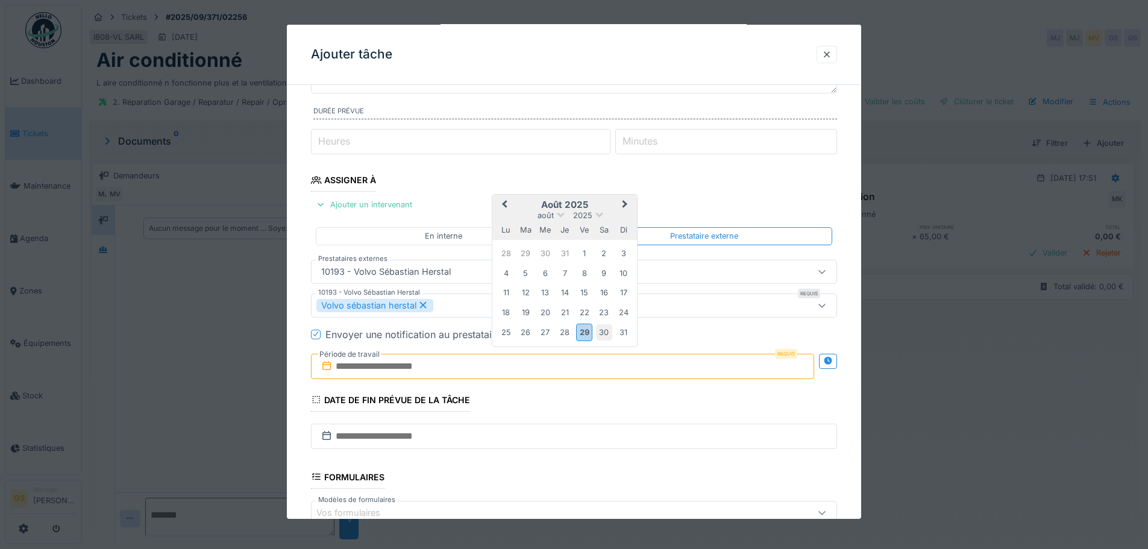
click at [604, 331] on div "30" at bounding box center [604, 332] width 16 height 16
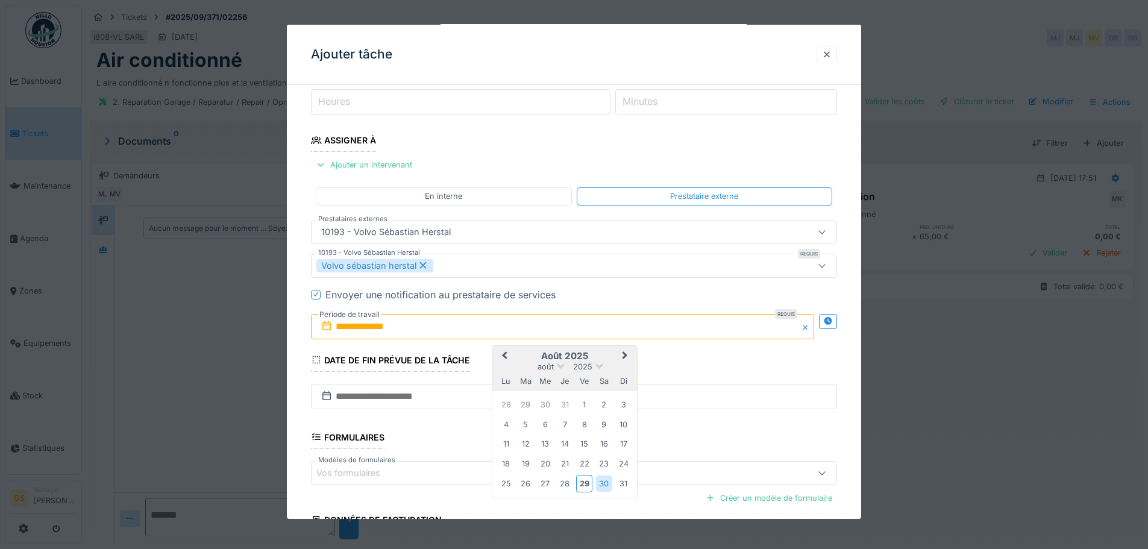
scroll to position [178, 0]
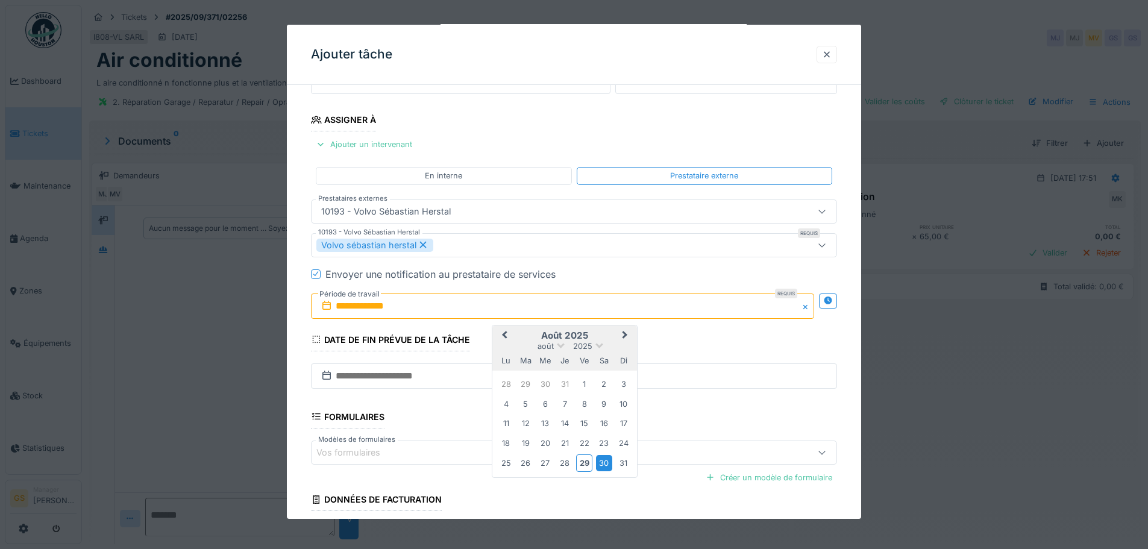
click at [608, 464] on div "30" at bounding box center [604, 463] width 16 height 16
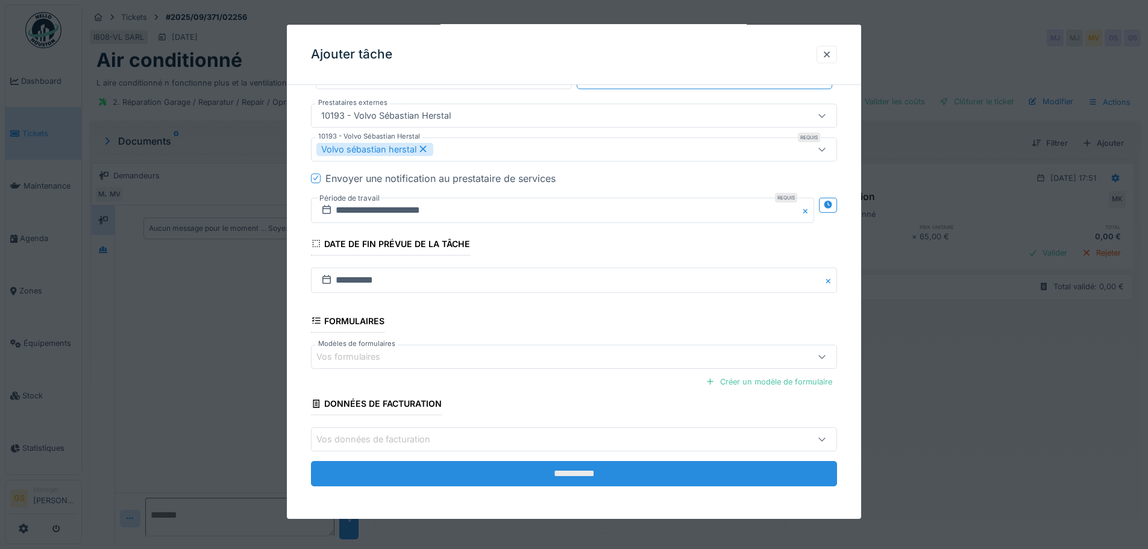
scroll to position [275, 0]
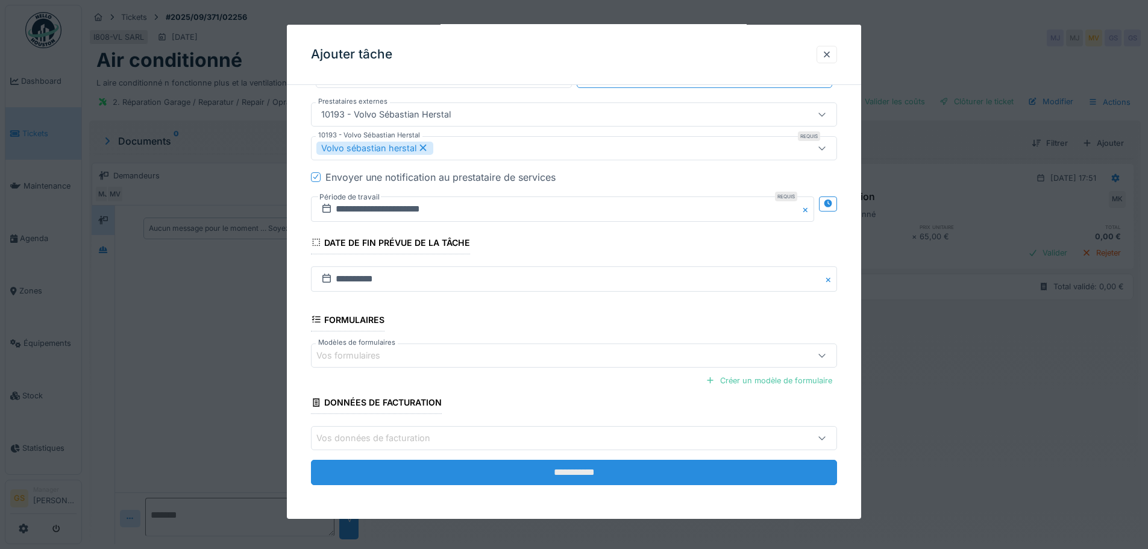
click at [513, 470] on input "**********" at bounding box center [574, 472] width 526 height 25
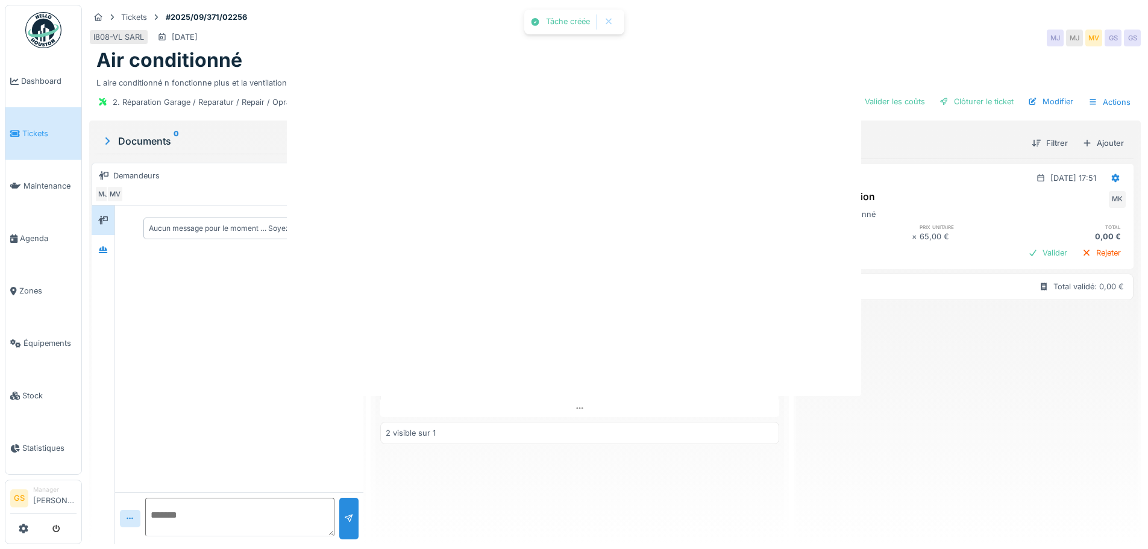
scroll to position [0, 0]
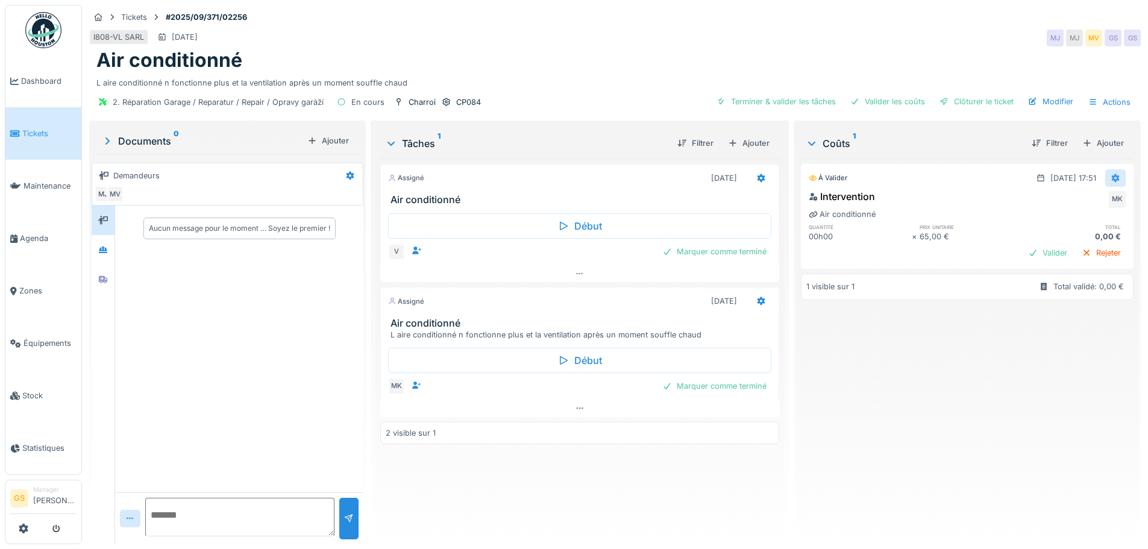
click at [1110, 175] on icon at bounding box center [1115, 178] width 10 height 8
click at [1075, 201] on div "Modifier" at bounding box center [1056, 205] width 58 height 18
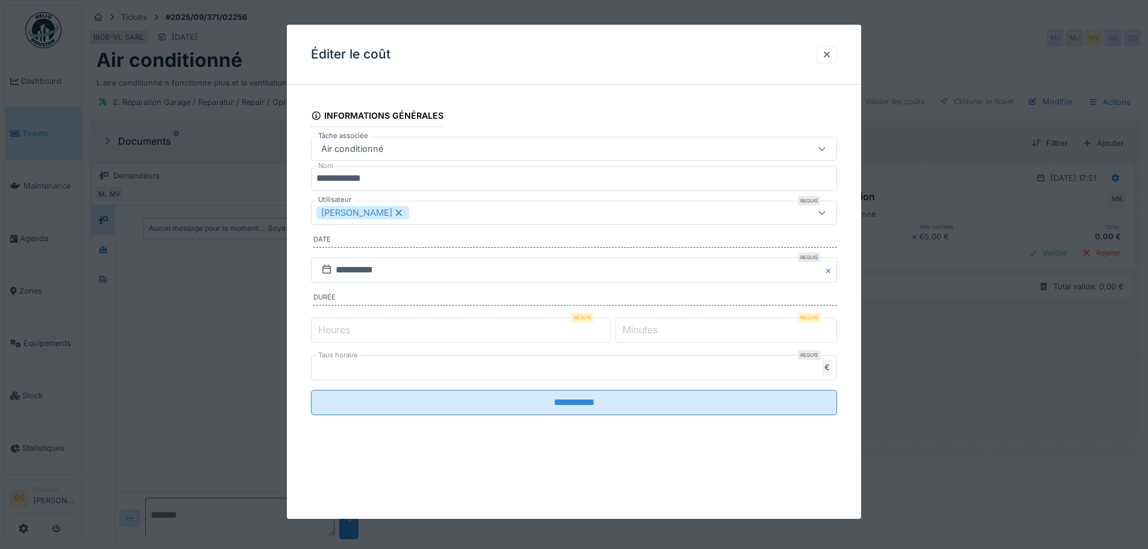
click at [640, 334] on label "Minutes" at bounding box center [640, 329] width 40 height 14
click at [640, 334] on input "*" at bounding box center [726, 329] width 222 height 25
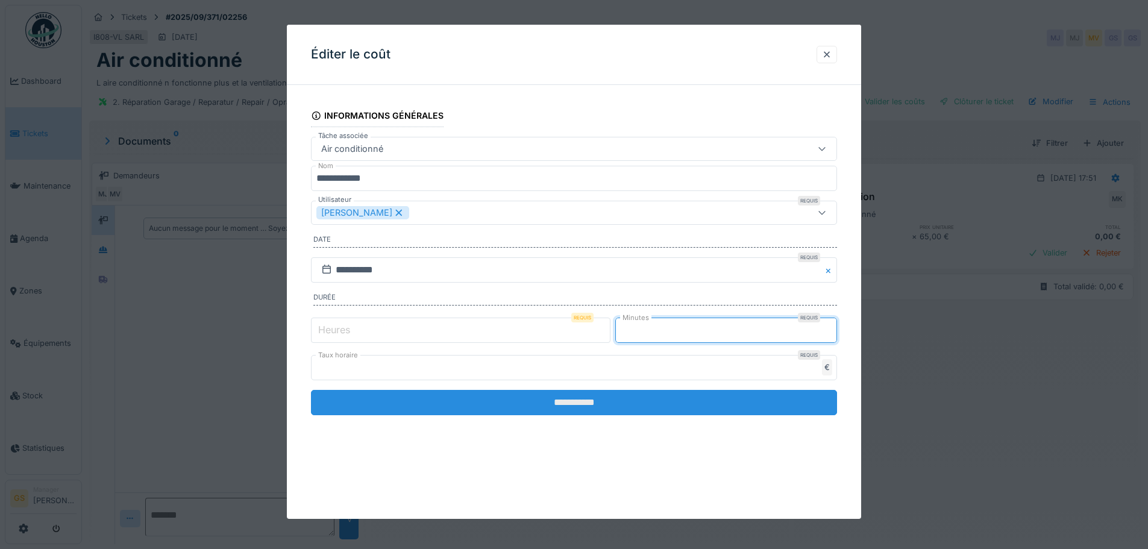
type input "**"
click at [629, 405] on input "**********" at bounding box center [574, 402] width 526 height 25
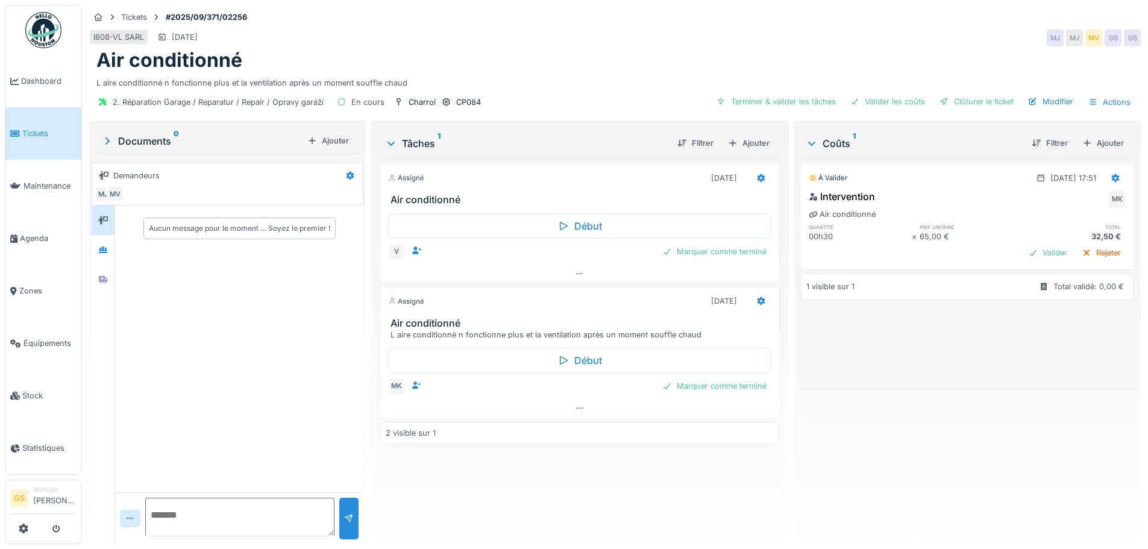
click at [13, 133] on icon at bounding box center [15, 134] width 10 height 8
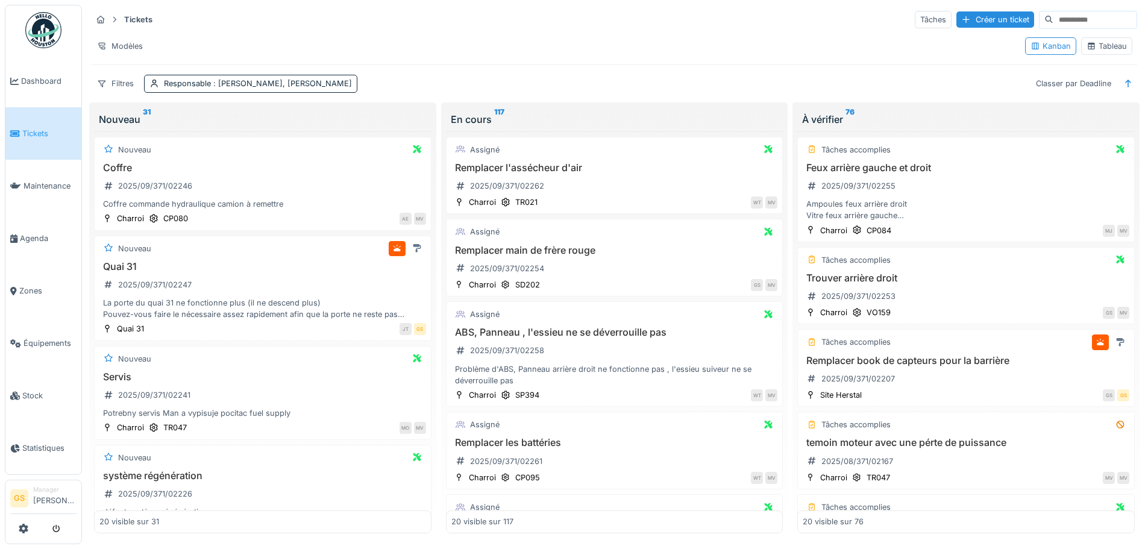
click at [39, 128] on span "Tickets" at bounding box center [49, 133] width 54 height 11
click at [25, 233] on span "Agenda" at bounding box center [48, 238] width 57 height 11
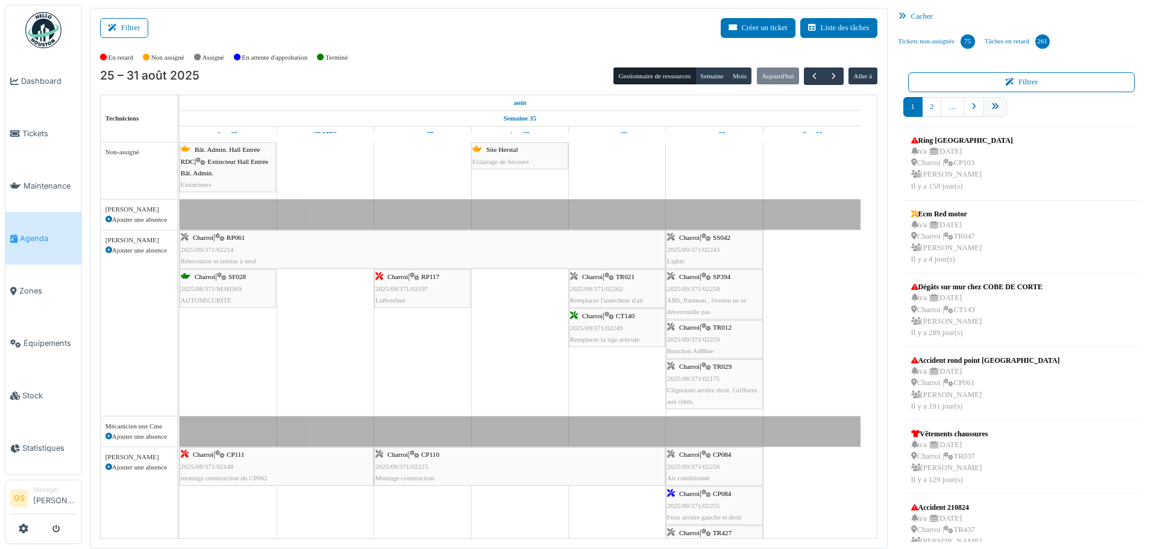
click at [991, 107] on icon "pager" at bounding box center [995, 107] width 8 height 8
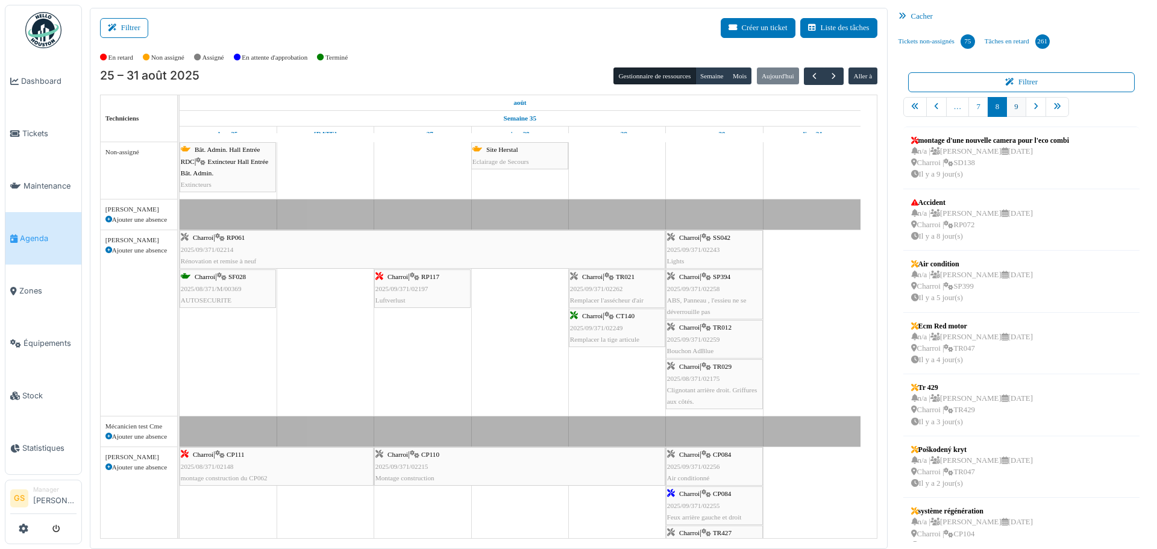
click at [1007, 108] on link "9" at bounding box center [1015, 107] width 19 height 20
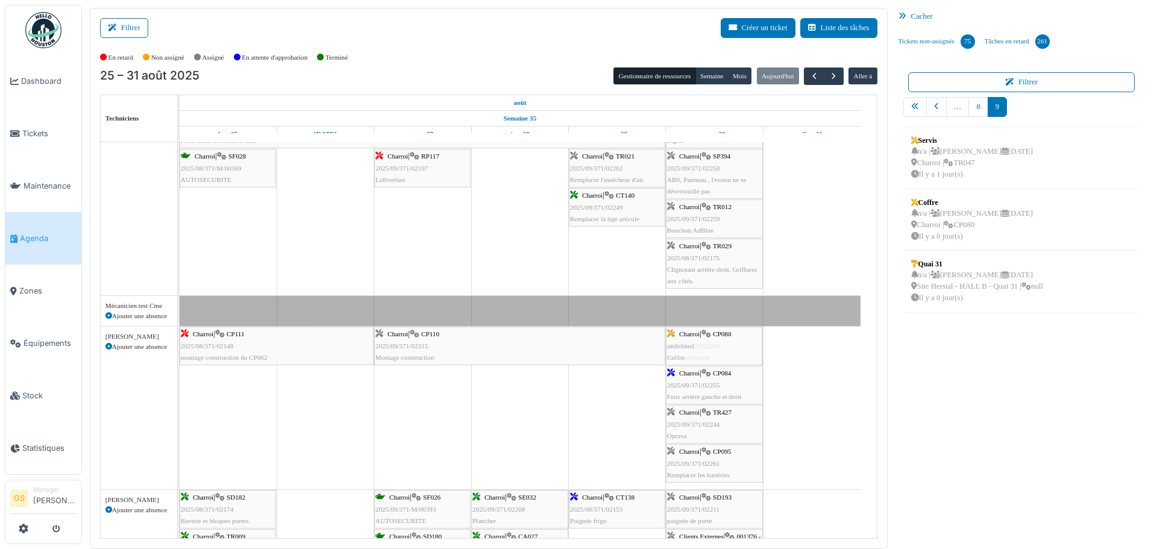
drag, startPoint x: 942, startPoint y: 206, endPoint x: 732, endPoint y: 363, distance: 262.5
click at [732, 363] on div "Filtrer Créer un ticket Liste des tâches Afficher les tâches non assignées *** …" at bounding box center [619, 278] width 1071 height 541
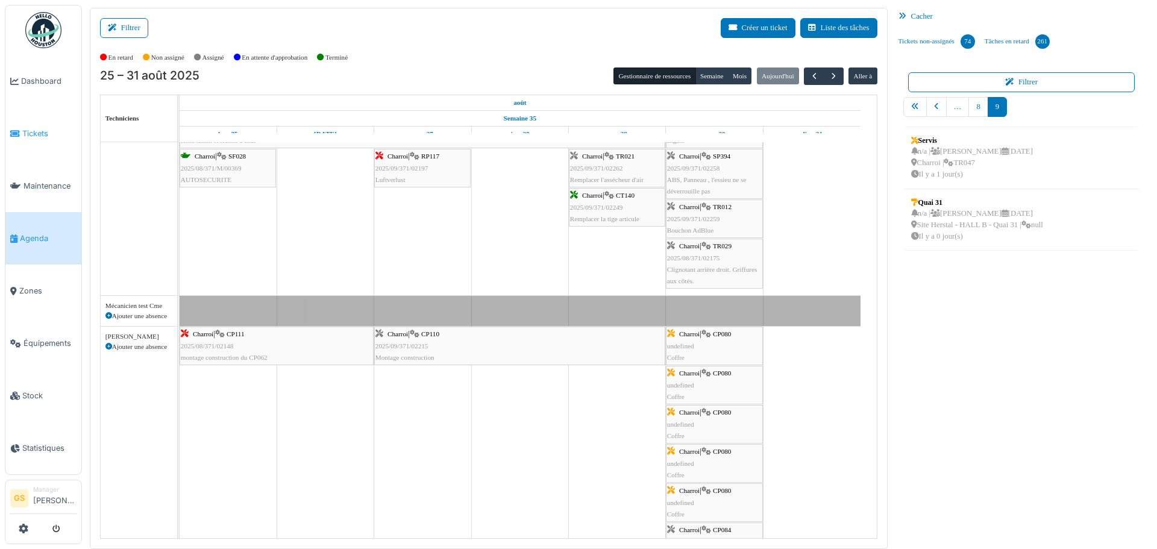
click at [30, 129] on span "Tickets" at bounding box center [49, 133] width 54 height 11
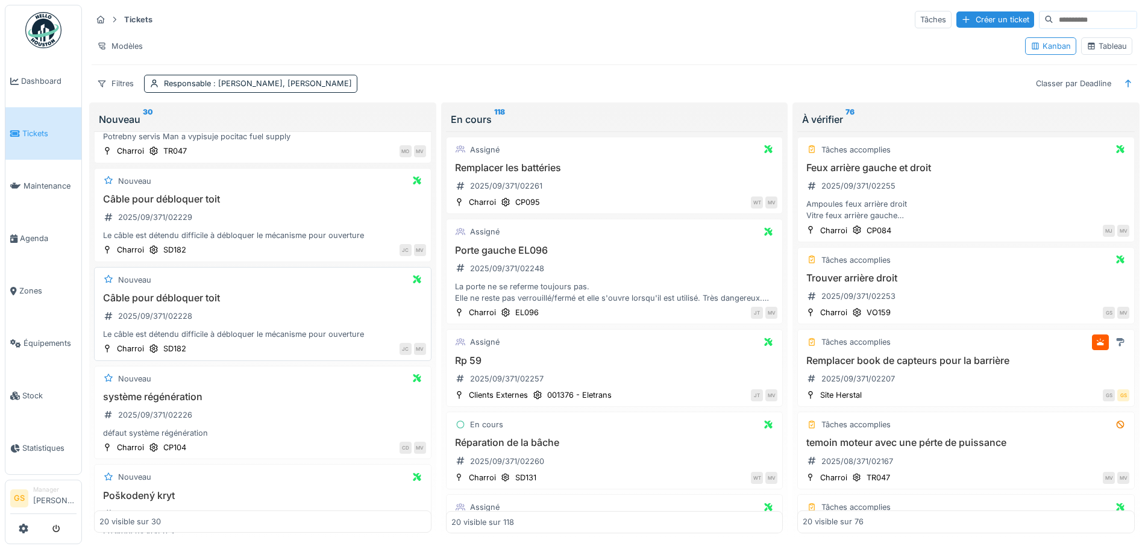
scroll to position [181, 0]
click at [154, 314] on div "2025/09/371/02228" at bounding box center [155, 312] width 74 height 11
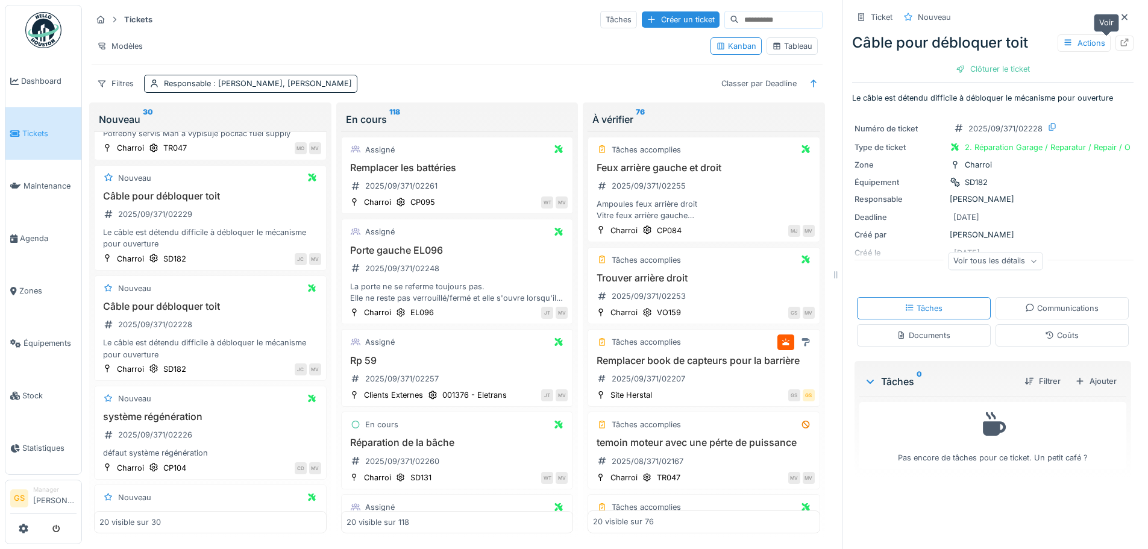
click at [1119, 40] on icon at bounding box center [1124, 43] width 10 height 8
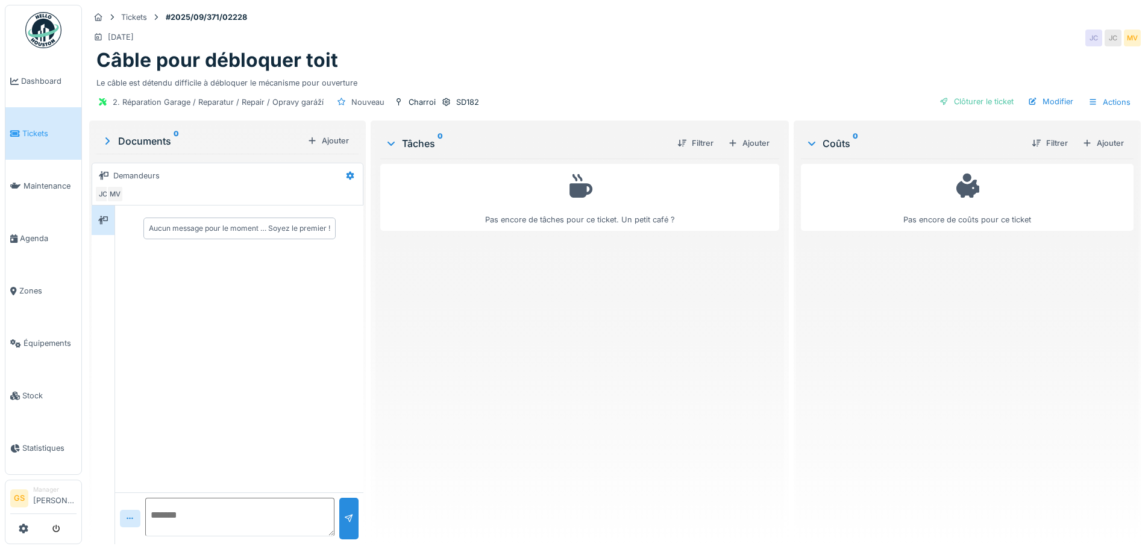
click at [25, 131] on span "Tickets" at bounding box center [49, 133] width 54 height 11
